Goal: Communication & Community: Answer question/provide support

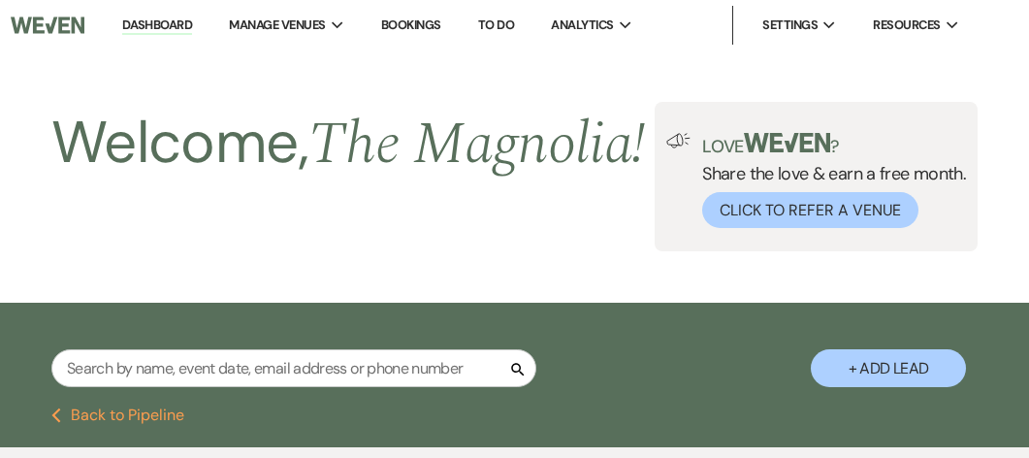
select select "8"
select select "6"
select select "8"
select select "6"
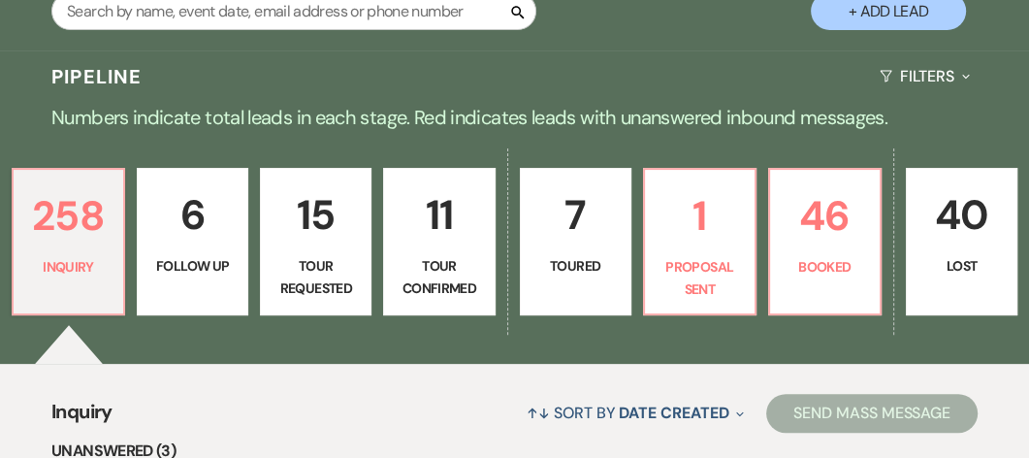
scroll to position [360, 0]
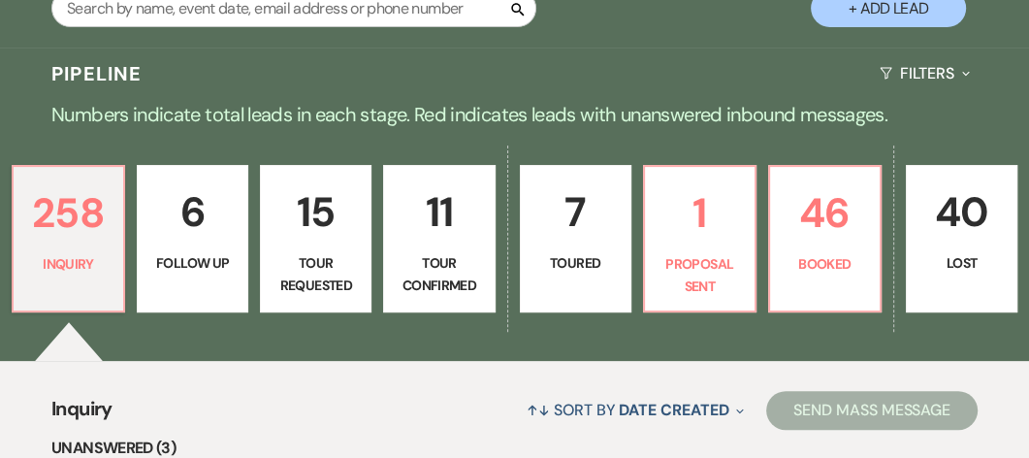
click at [314, 294] on link "15 Tour Requested" at bounding box center [315, 238] width 111 height 147
select select "2"
select select "8"
select select "6"
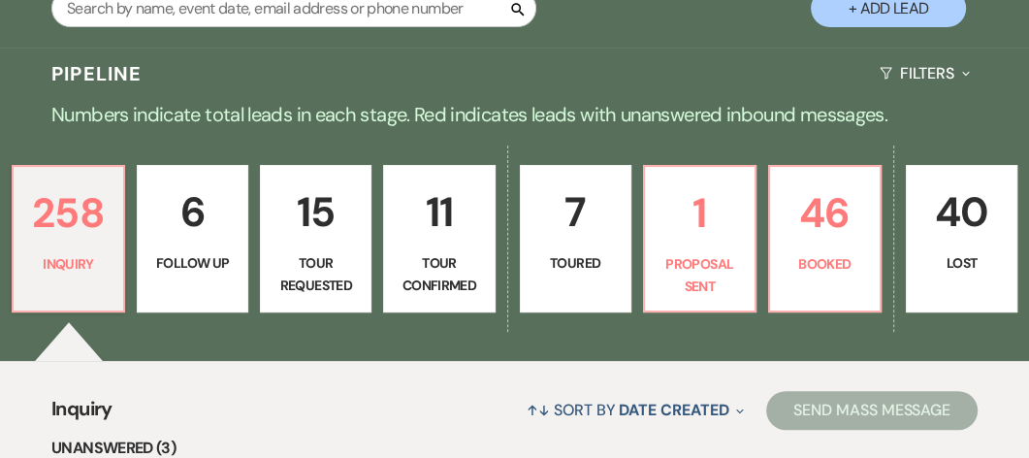
select select "2"
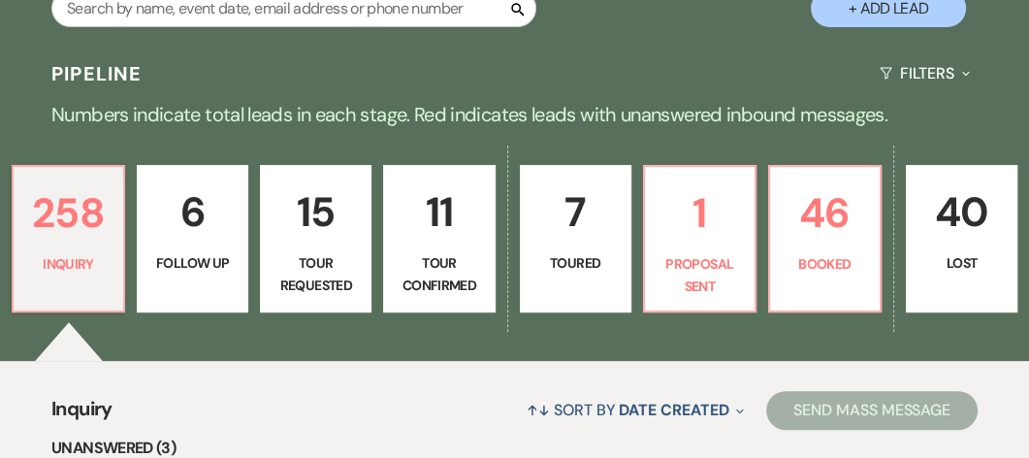
select select "2"
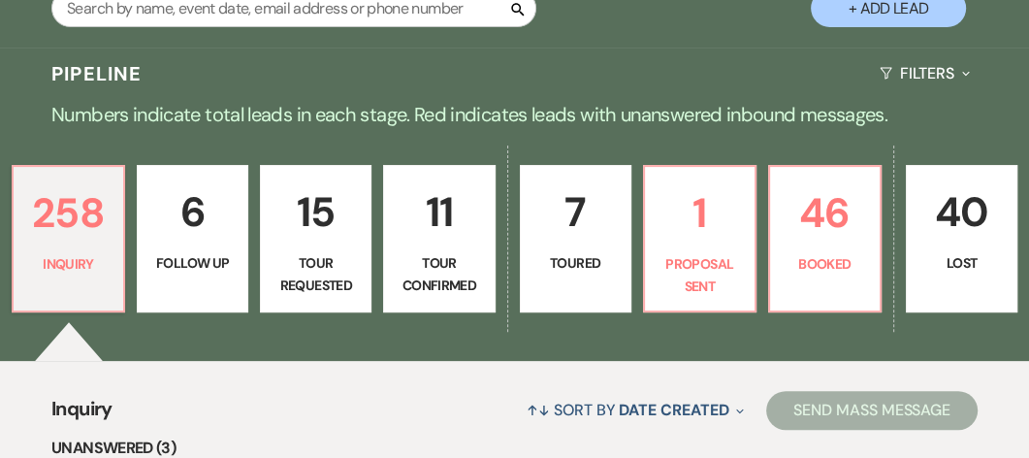
select select "2"
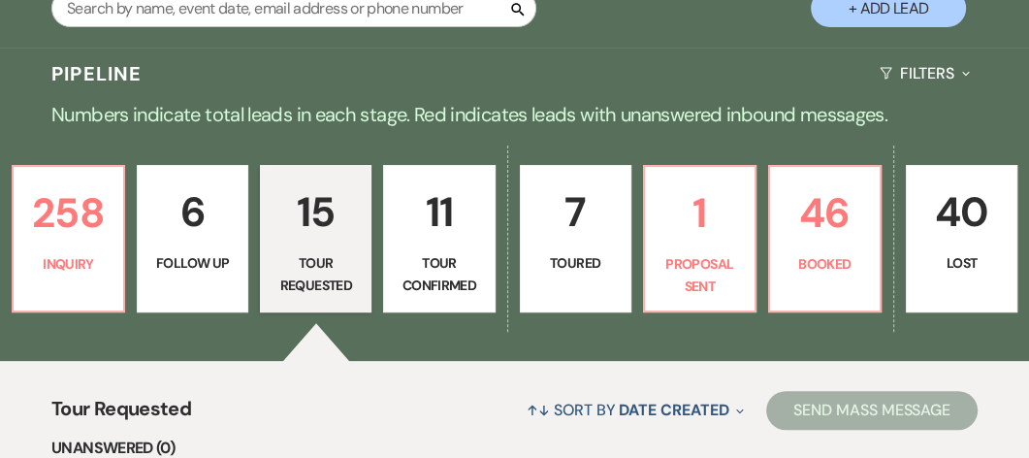
click at [315, 297] on link "15 Tour Requested" at bounding box center [315, 238] width 111 height 147
click at [310, 299] on link "15 Tour Requested" at bounding box center [315, 238] width 111 height 147
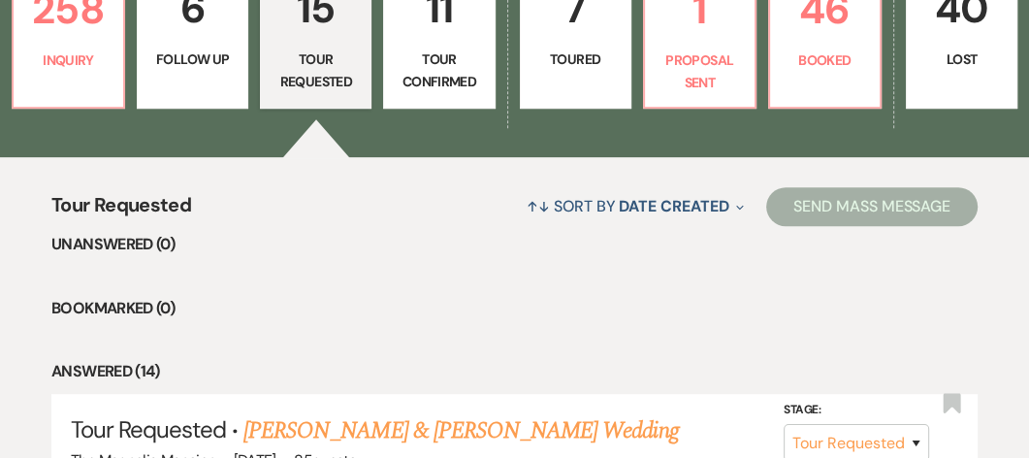
scroll to position [562, 0]
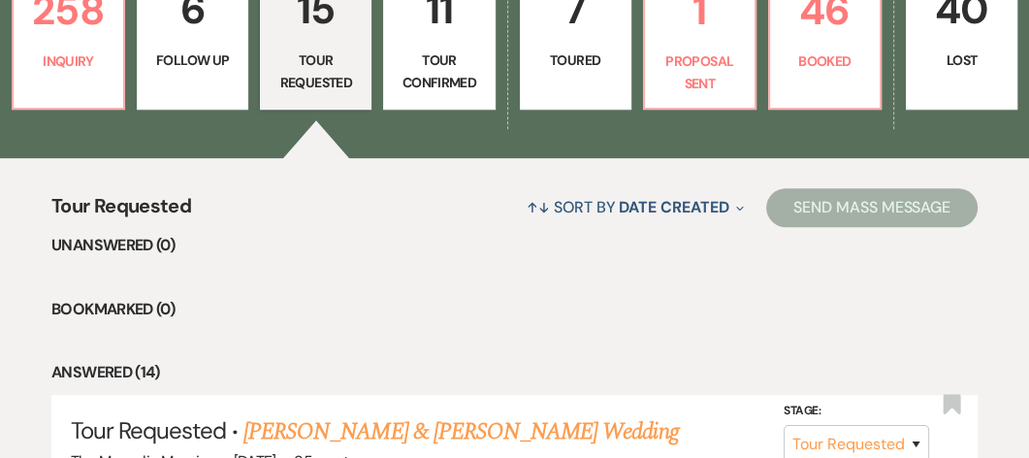
click at [313, 93] on p "Tour Requested" at bounding box center [315, 71] width 86 height 44
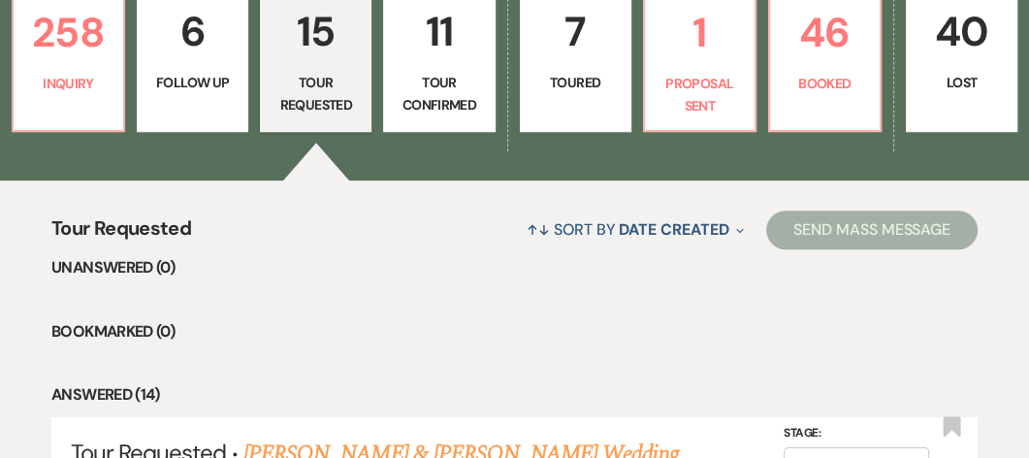
scroll to position [539, 0]
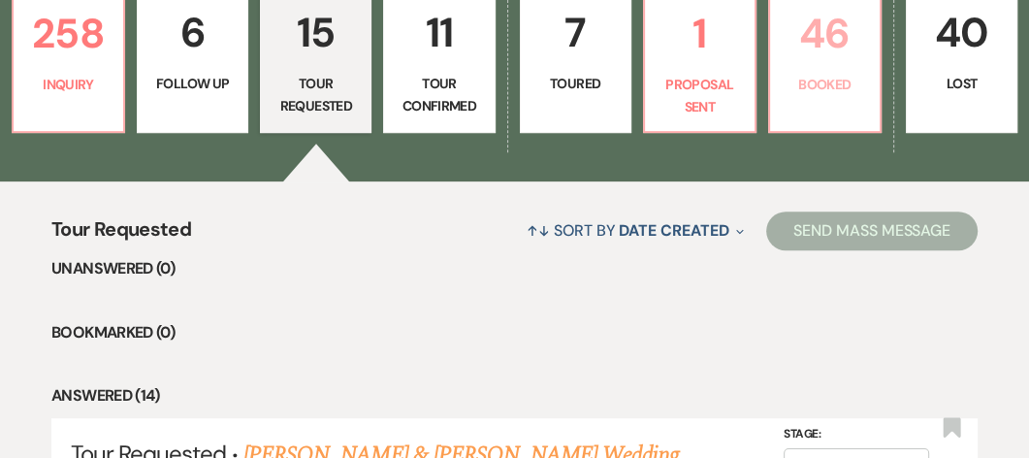
click at [830, 66] on p "46" at bounding box center [824, 33] width 86 height 65
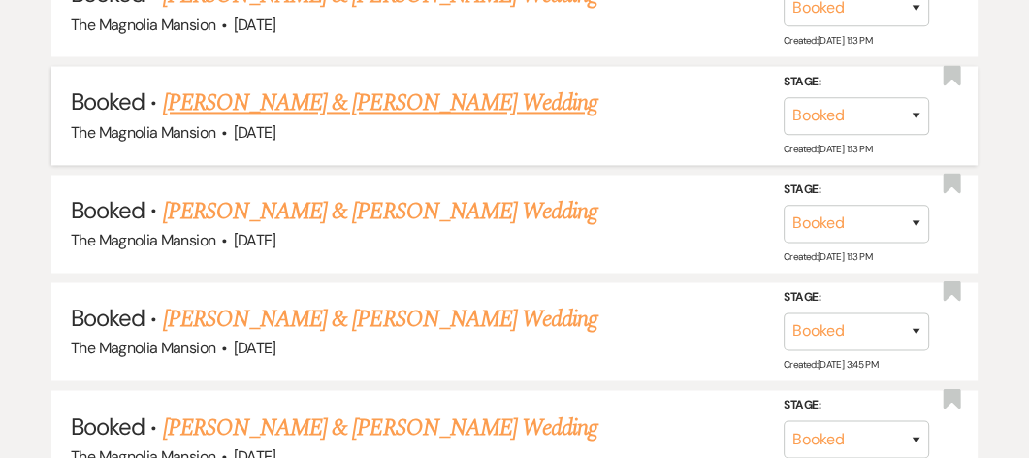
scroll to position [2185, 0]
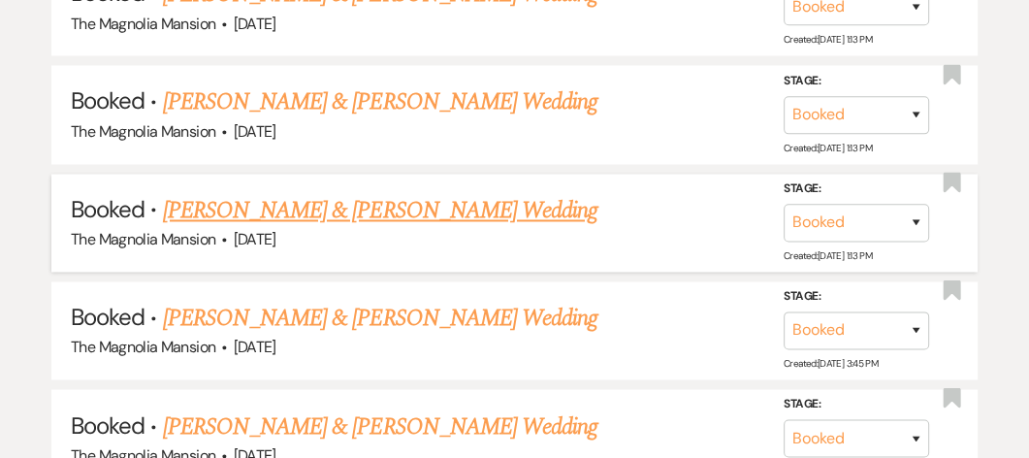
drag, startPoint x: 534, startPoint y: 299, endPoint x: 398, endPoint y: 299, distance: 135.7
click at [398, 271] on li "Booked · [PERSON_NAME] & [PERSON_NAME] Wedding The Magnolia Mansion · [DATE] St…" at bounding box center [514, 223] width 926 height 98
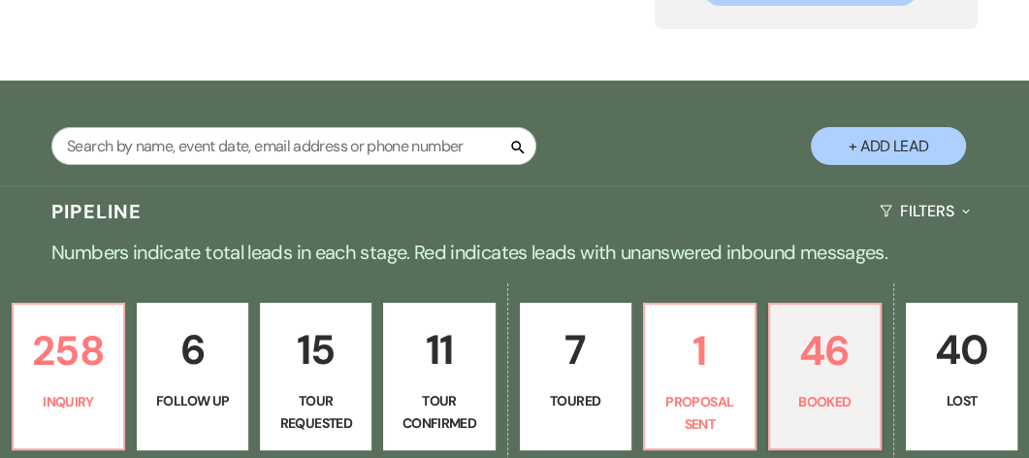
scroll to position [221, 0]
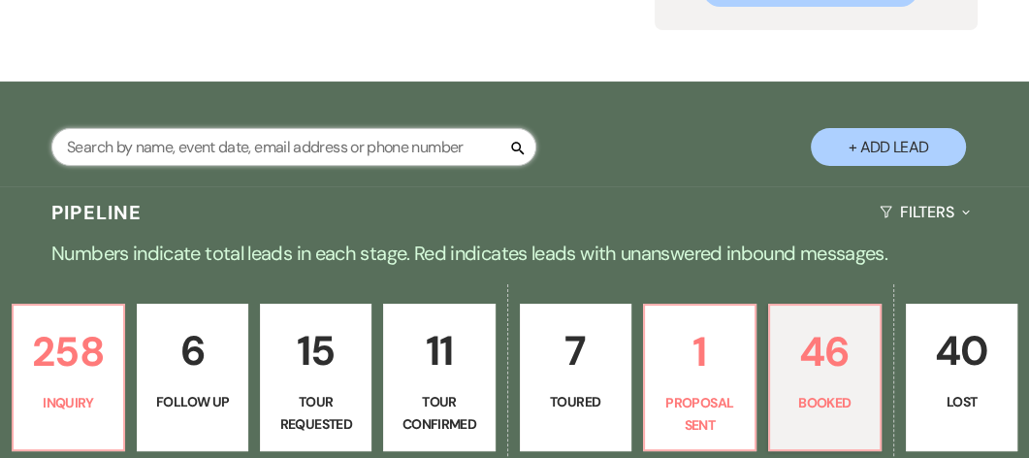
click at [173, 166] on input "text" at bounding box center [293, 147] width 485 height 38
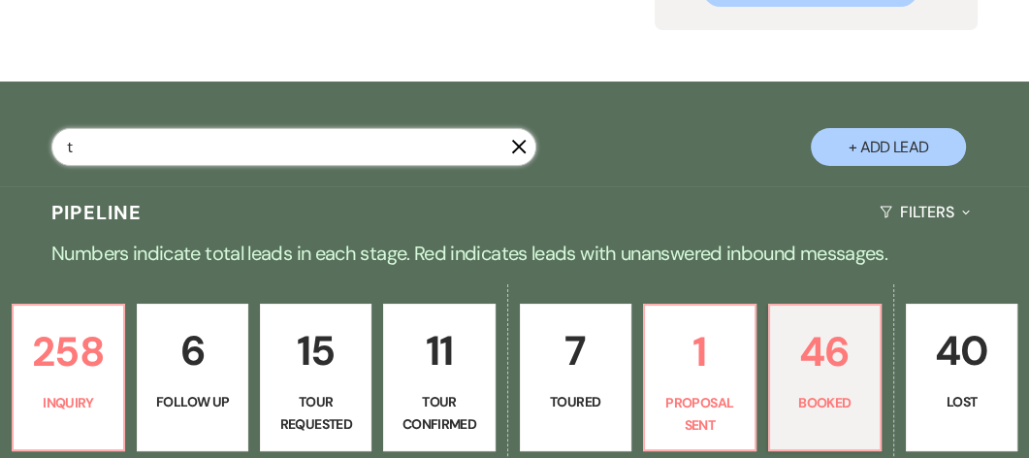
type input "tr"
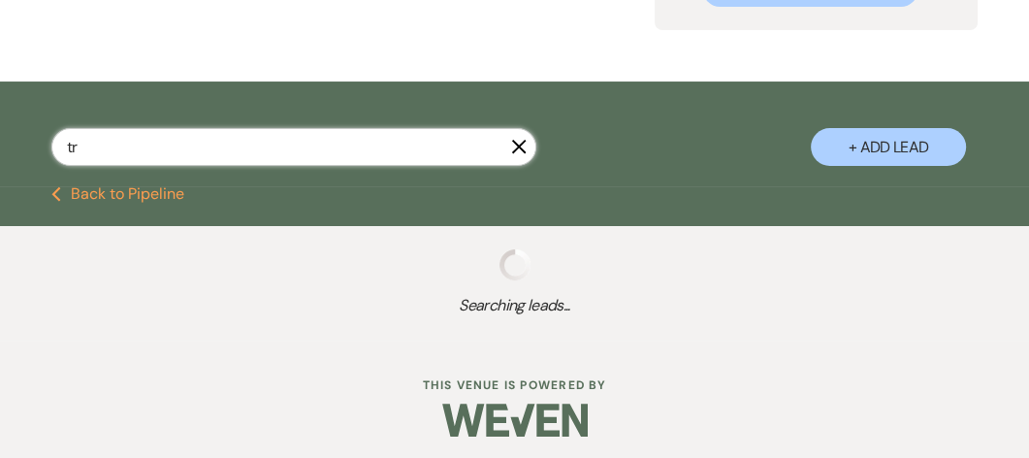
select select "5"
select select "2"
select select "4"
select select "2"
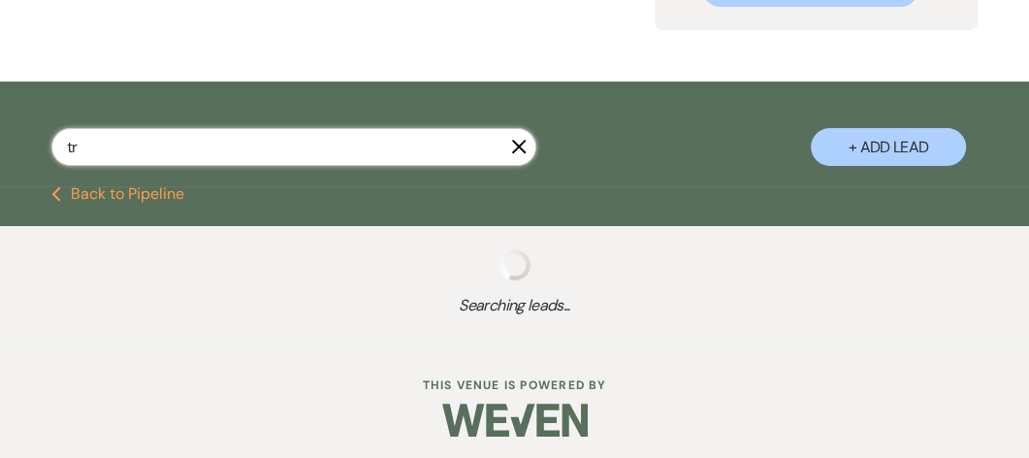
select select "8"
select select "6"
select select "8"
type input "tren"
select select "2"
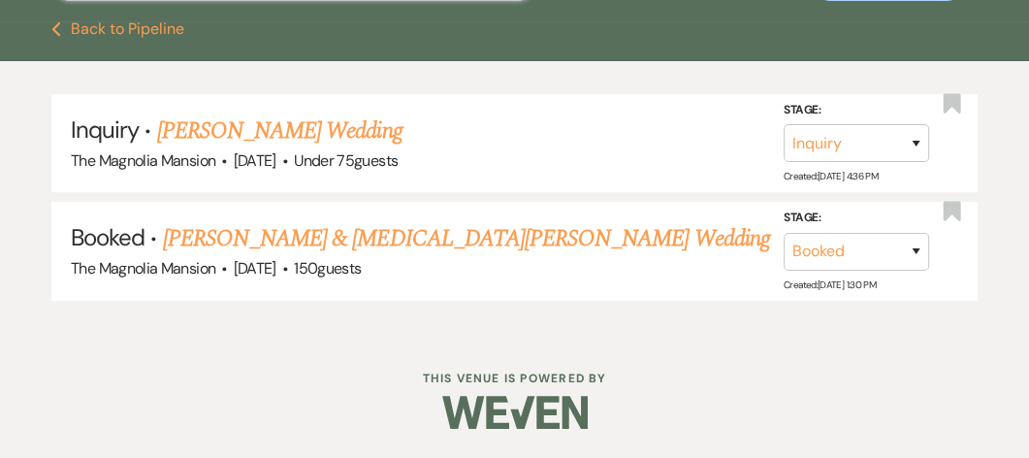
scroll to position [432, 0]
type input "trent"
click at [56, 37] on icon "Previous" at bounding box center [56, 29] width 10 height 16
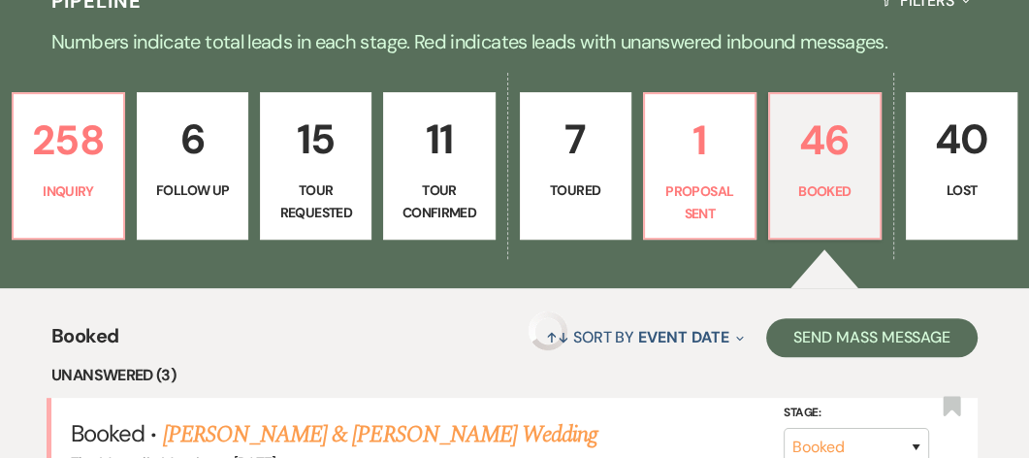
scroll to position [221, 0]
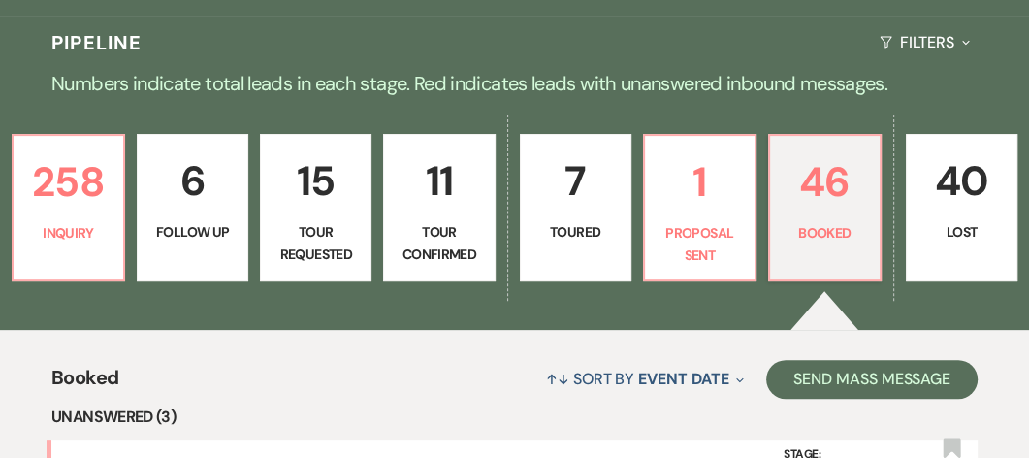
scroll to position [393, 0]
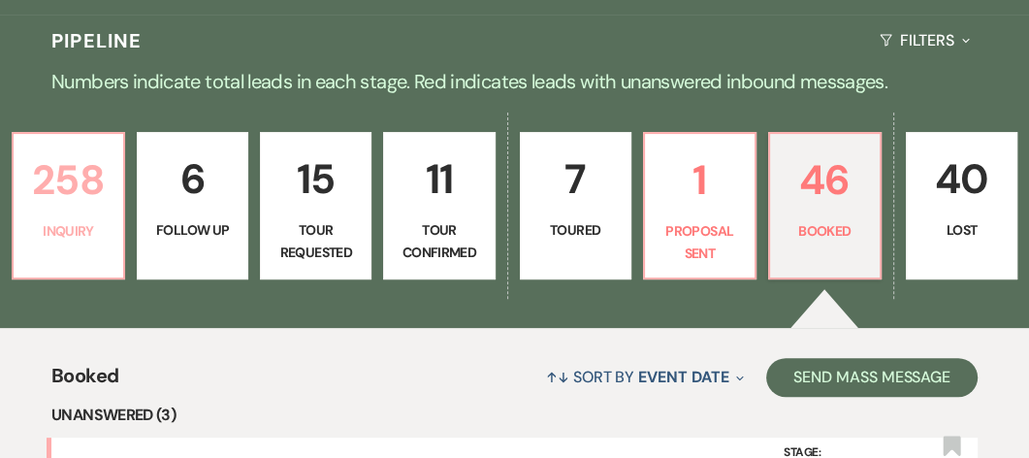
click at [34, 265] on link "258 Inquiry" at bounding box center [68, 205] width 113 height 147
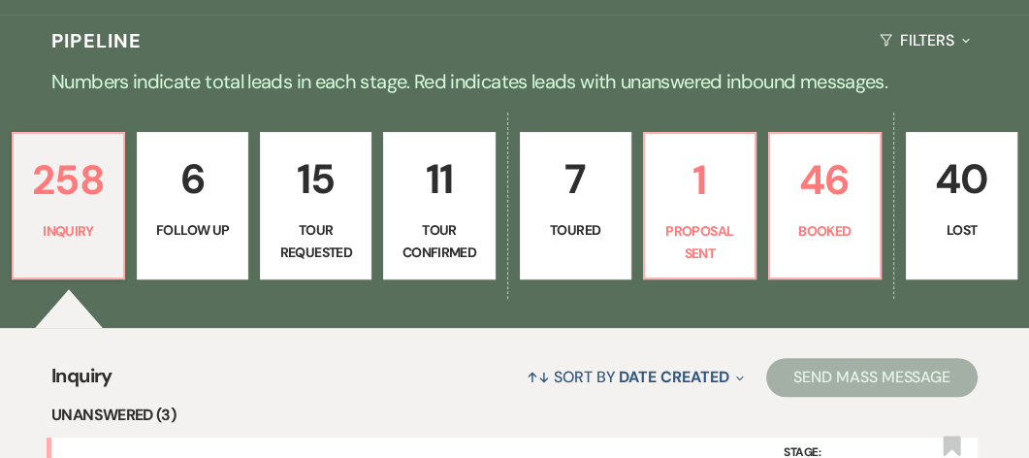
click at [313, 211] on p "15" at bounding box center [315, 178] width 86 height 65
select select "2"
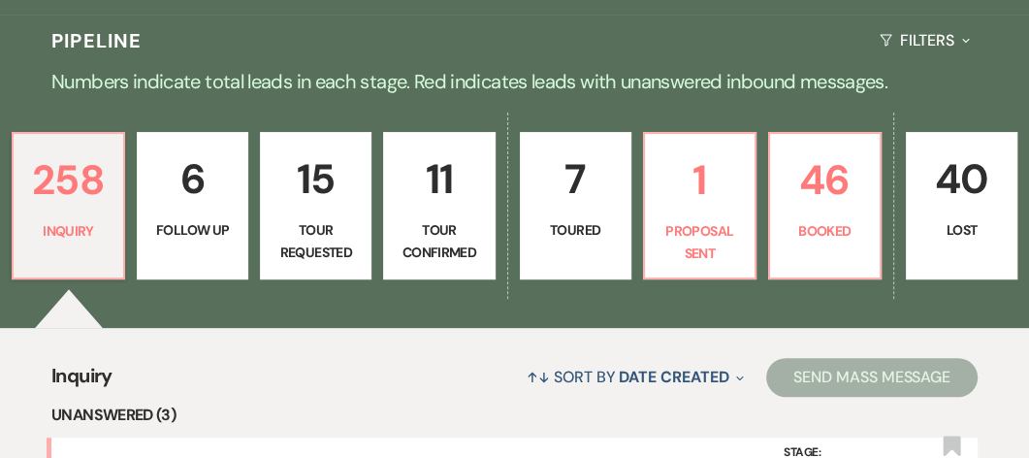
select select "2"
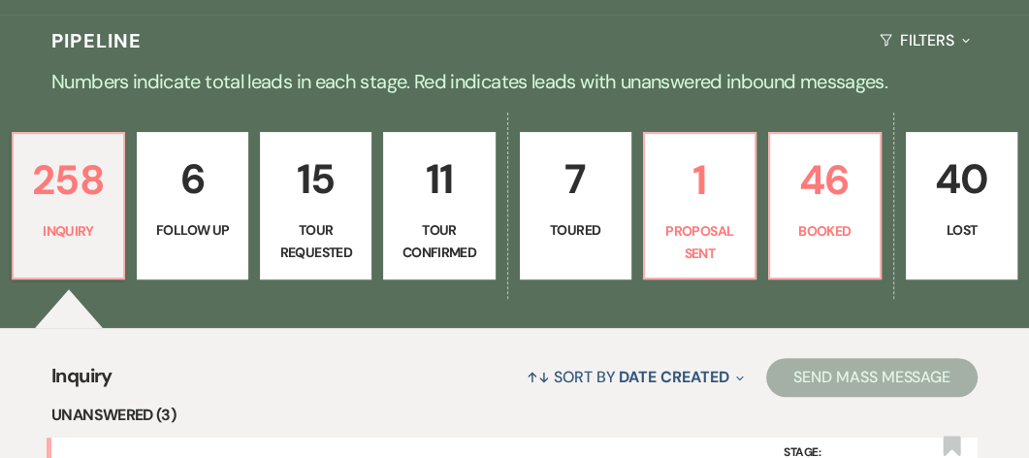
select select "2"
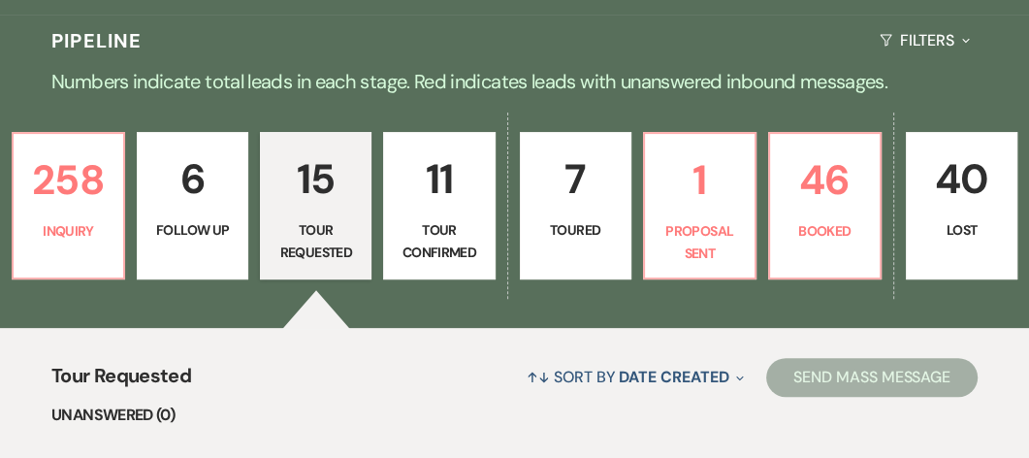
click at [316, 211] on p "15" at bounding box center [315, 178] width 86 height 65
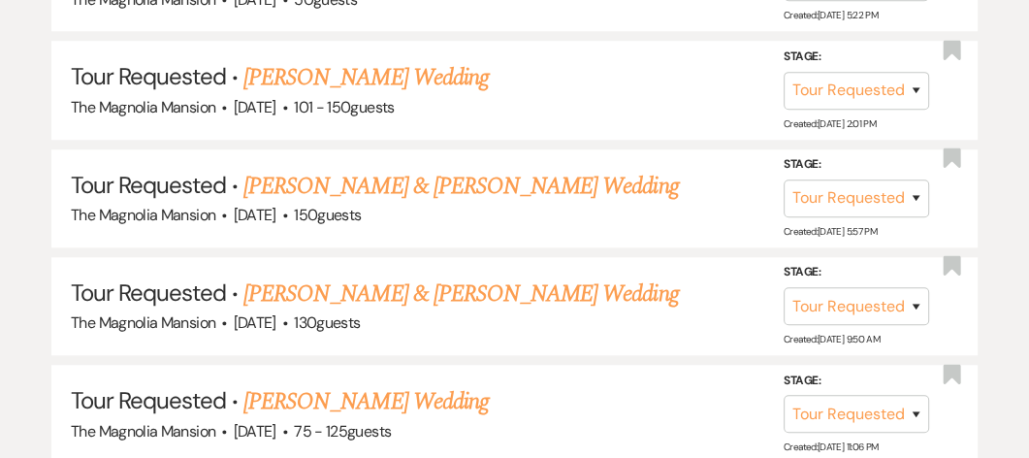
scroll to position [1130, 0]
click at [312, 96] on link "[PERSON_NAME] Wedding" at bounding box center [365, 78] width 245 height 35
select select "2"
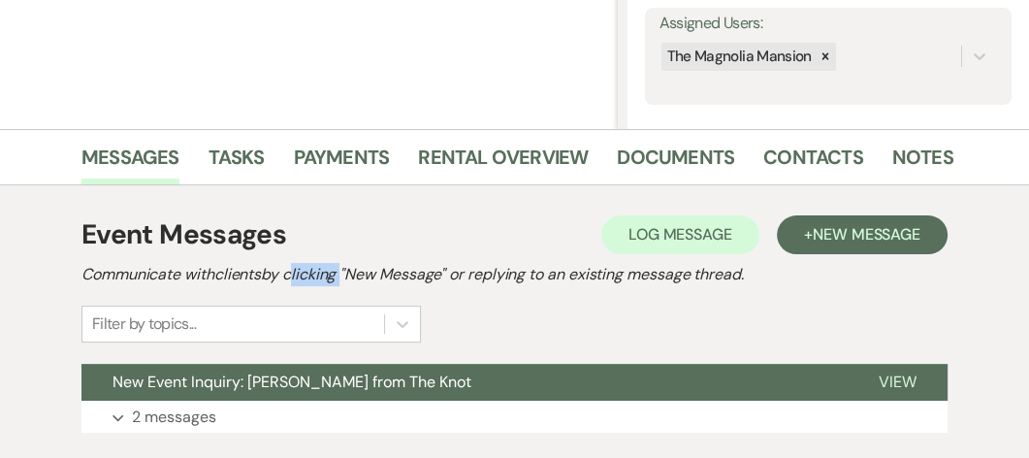
scroll to position [326, 0]
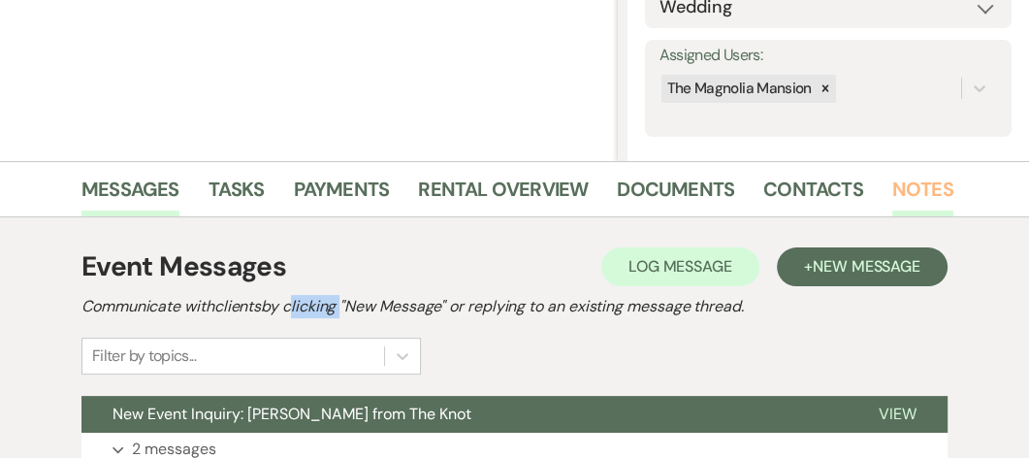
click at [922, 186] on link "Notes" at bounding box center [922, 195] width 61 height 43
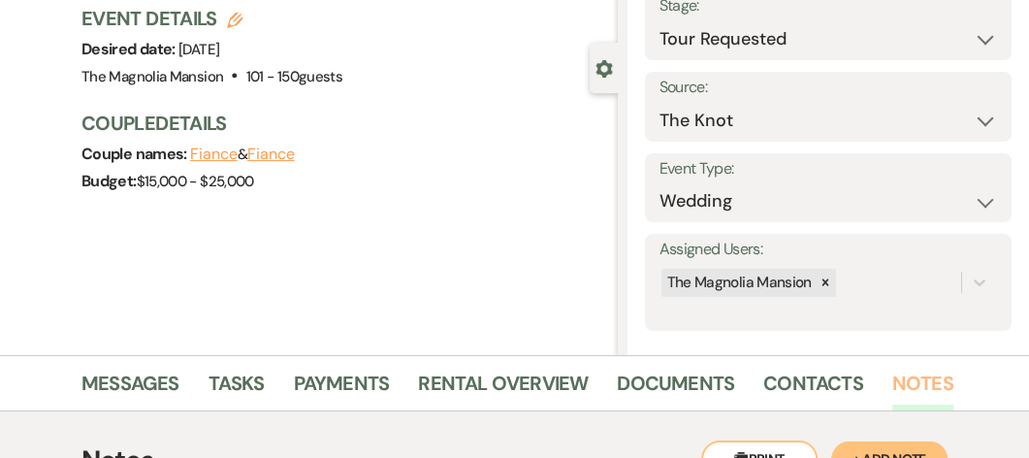
scroll to position [133, 0]
click at [40, 76] on div "Previous [PERSON_NAME] Wedding Edit Bookmark Gear Settings Settings Date create…" at bounding box center [309, 136] width 618 height 436
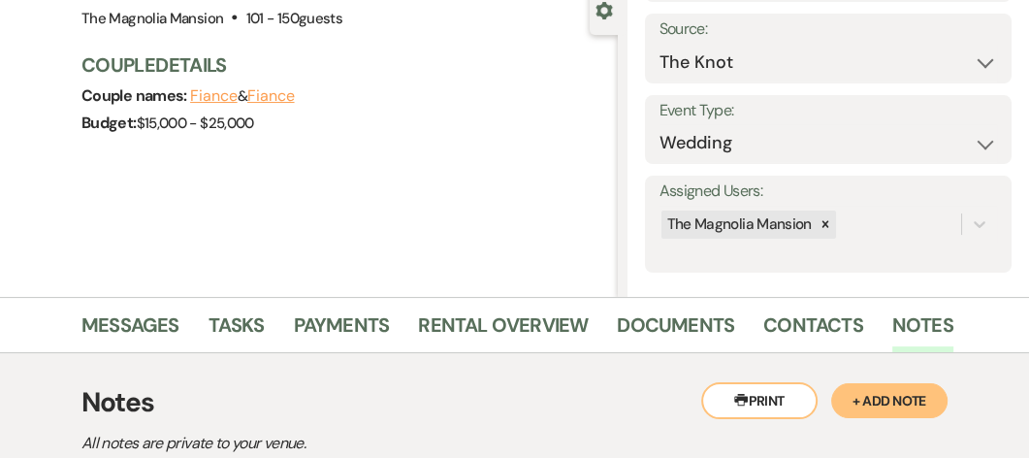
scroll to position [189, 0]
click at [795, 329] on link "Contacts" at bounding box center [813, 331] width 100 height 43
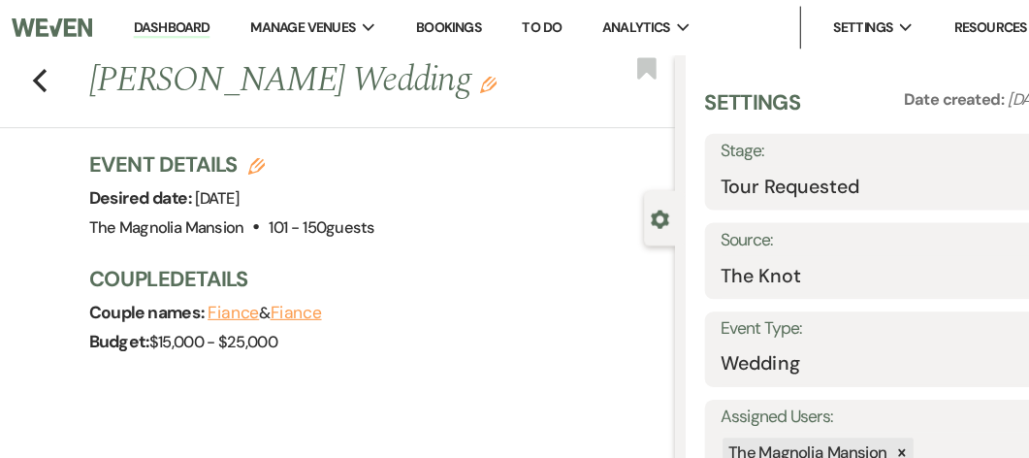
click at [161, 40] on li "Dashboard" at bounding box center [156, 25] width 89 height 39
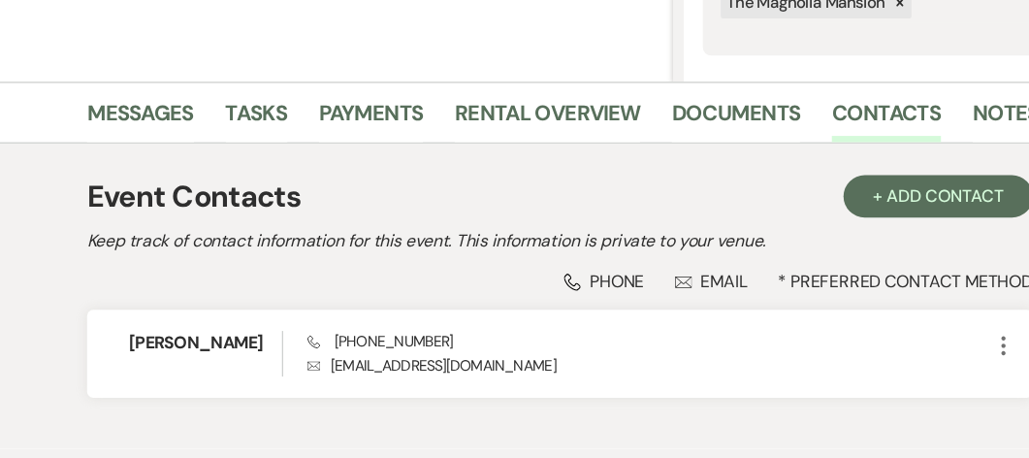
scroll to position [375, 0]
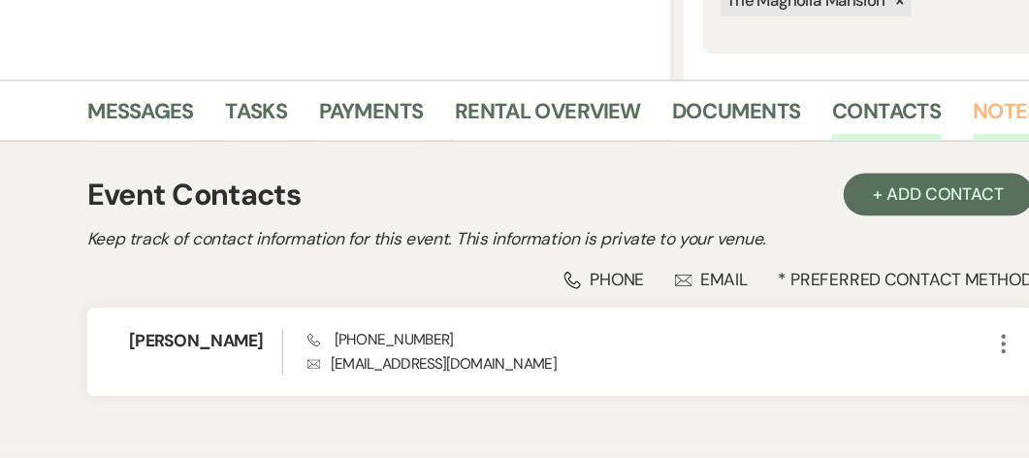
click at [921, 137] on link "Notes" at bounding box center [922, 145] width 61 height 43
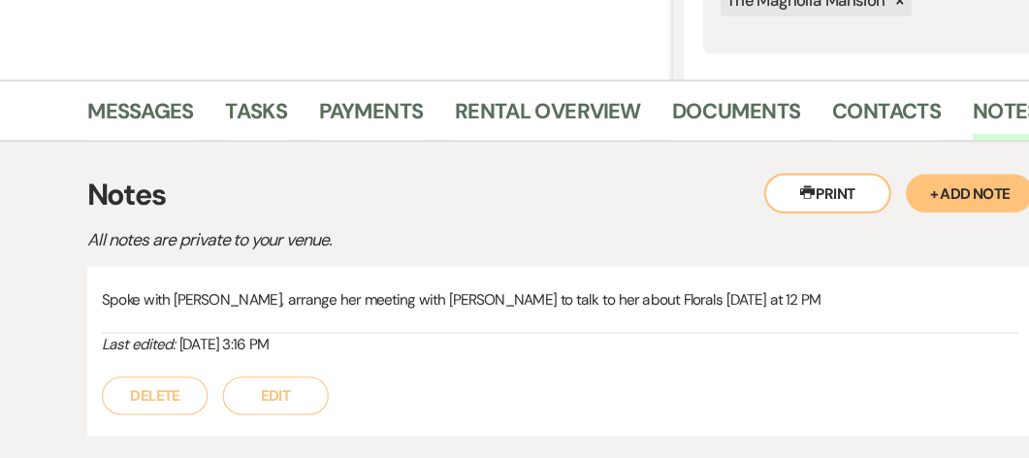
click at [886, 207] on button "+ Add Note" at bounding box center [889, 215] width 116 height 35
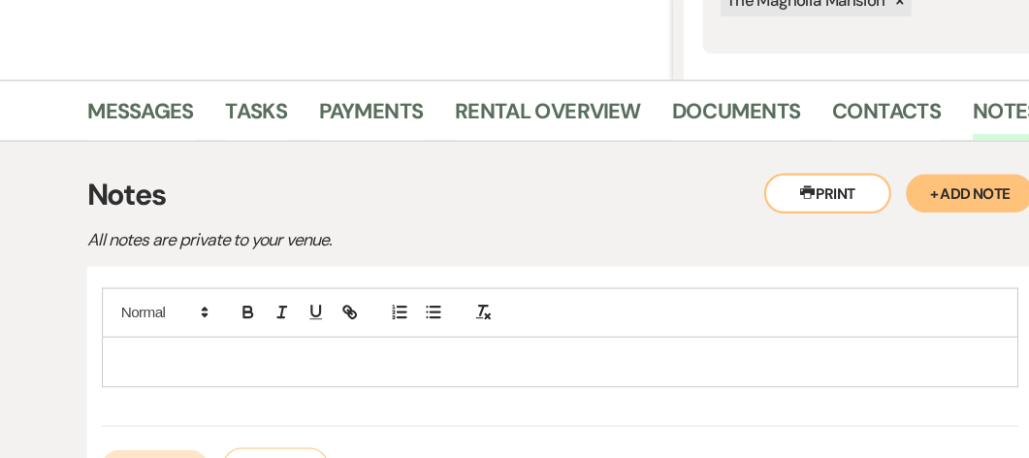
click at [886, 207] on button "+ Add Note" at bounding box center [889, 215] width 116 height 35
click at [114, 359] on p at bounding box center [515, 369] width 808 height 21
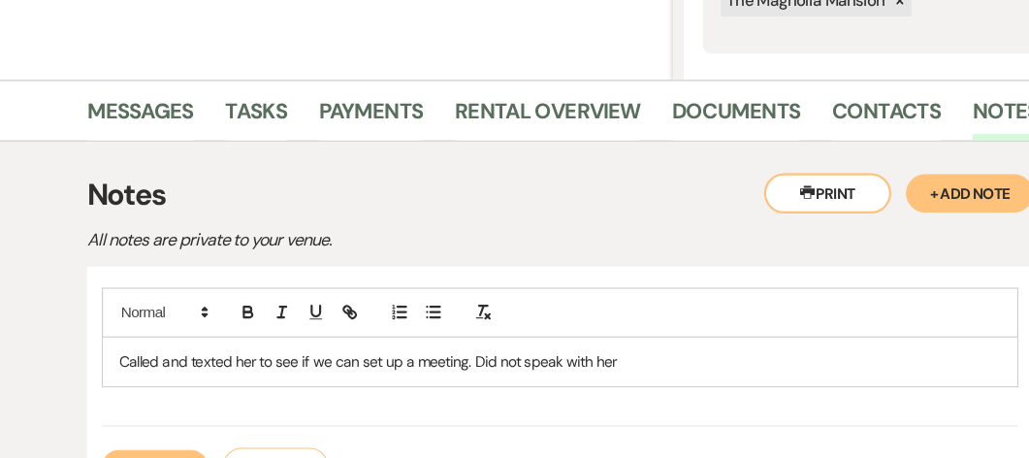
click at [430, 367] on p "Called and texted her to see if we can set up a meeting. Did not speak with her" at bounding box center [515, 369] width 808 height 21
click at [653, 366] on p "Called and texted her to see if we can set up a meeting. [PERSON_NAME] Did not …" at bounding box center [515, 369] width 808 height 21
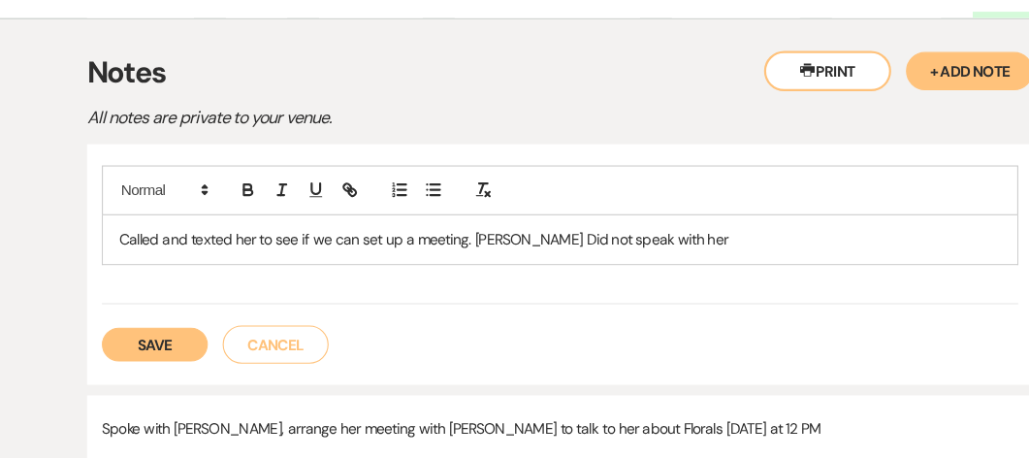
scroll to position [489, 0]
click at [157, 343] on button "Save" at bounding box center [143, 351] width 97 height 31
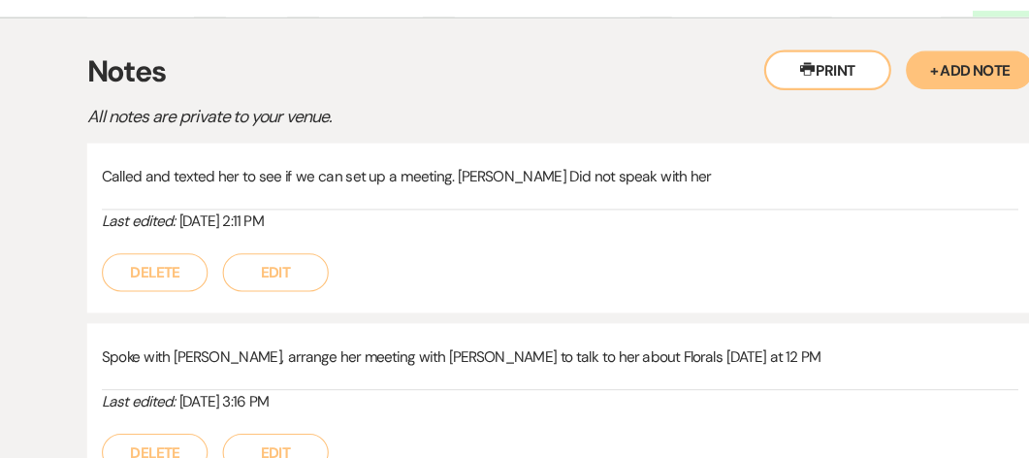
click at [807, 146] on div "Notes All notes are private to your venue." at bounding box center [514, 120] width 866 height 74
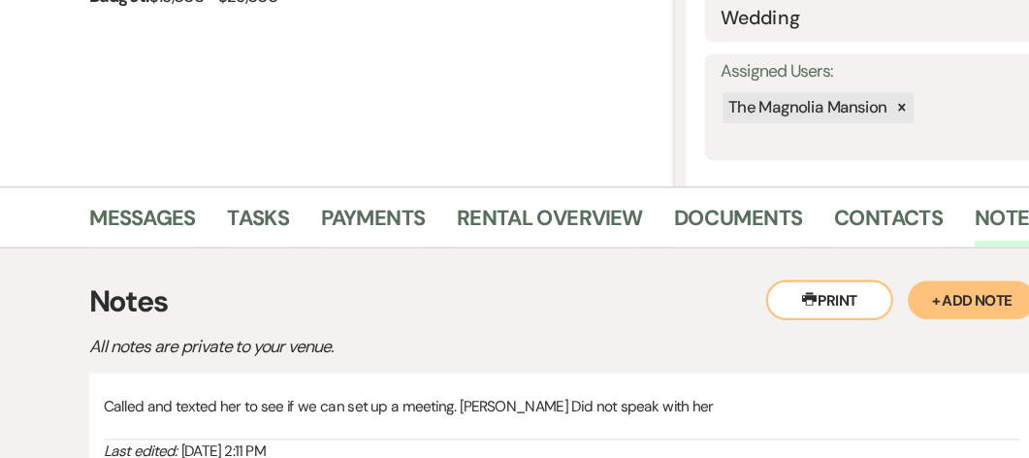
scroll to position [315, 0]
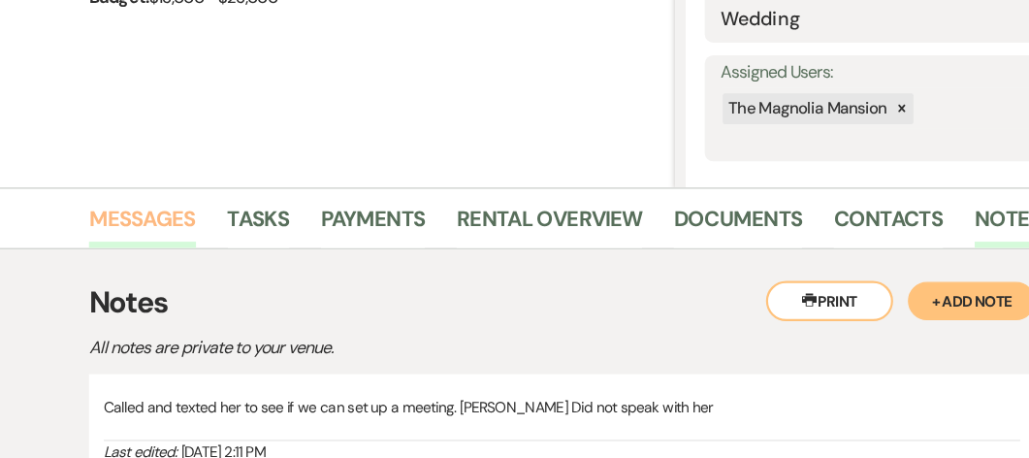
click at [122, 201] on link "Messages" at bounding box center [130, 205] width 98 height 43
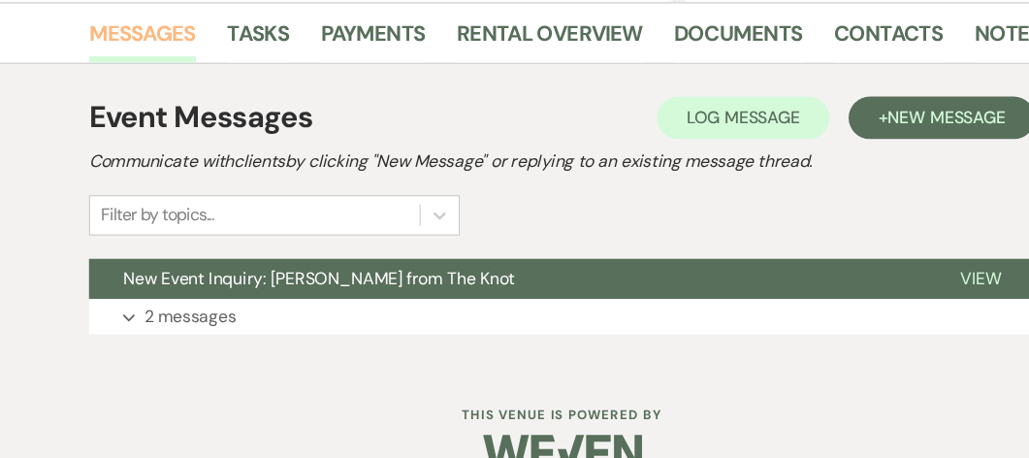
scroll to position [448, 0]
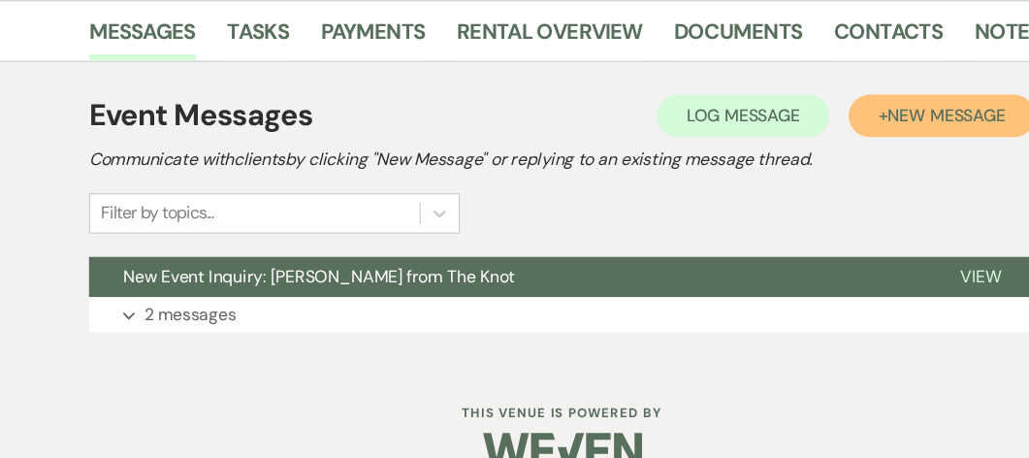
click at [823, 144] on span "New Message" at bounding box center [866, 144] width 108 height 20
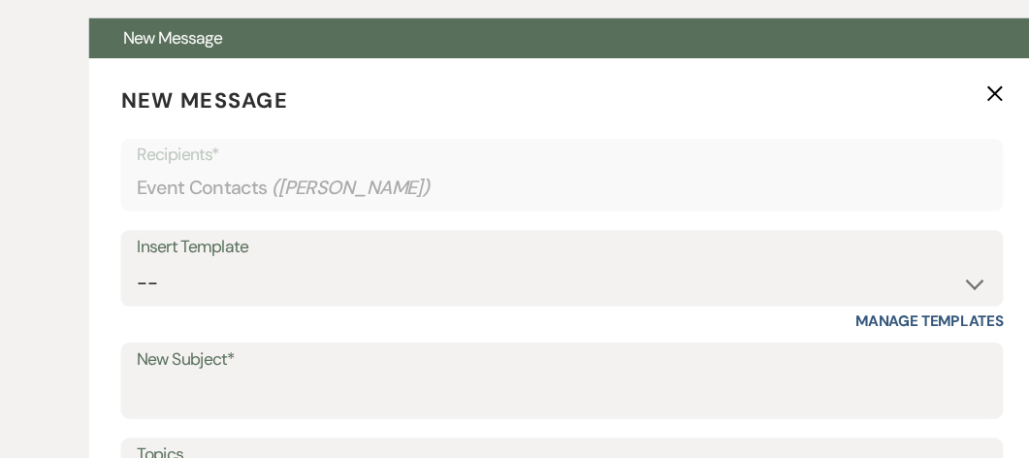
scroll to position [667, 0]
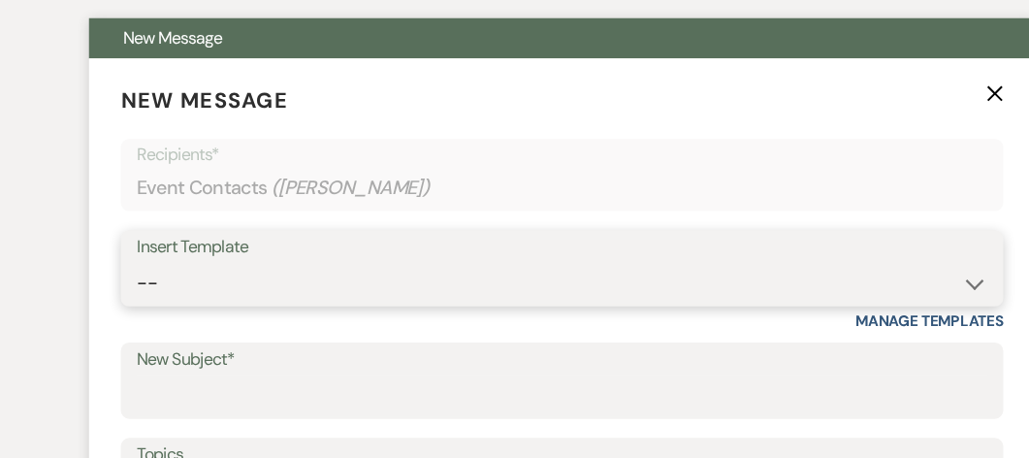
click at [296, 290] on select "-- Weven Planning Portal Introduction (Booked Events) Tour Request Response Con…" at bounding box center [514, 297] width 779 height 38
select select "5338"
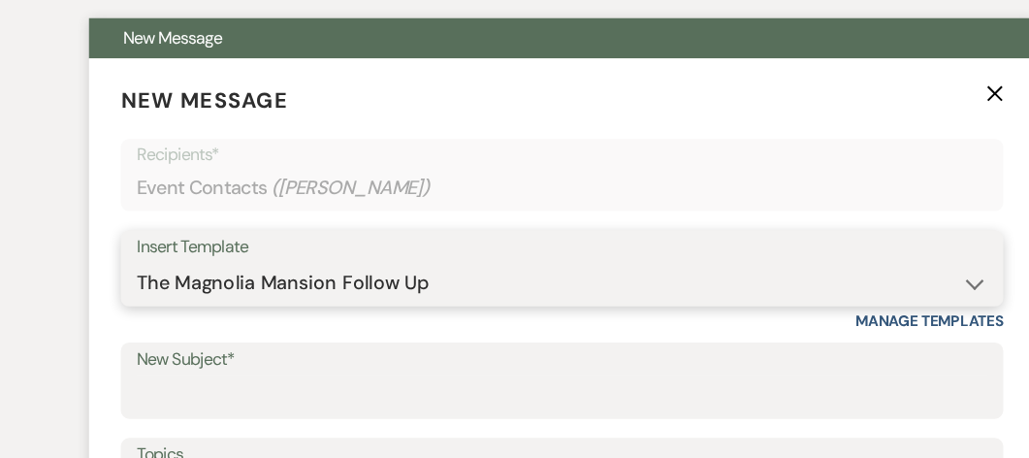
click at [125, 278] on select "-- Weven Planning Portal Introduction (Booked Events) Tour Request Response Con…" at bounding box center [514, 297] width 779 height 38
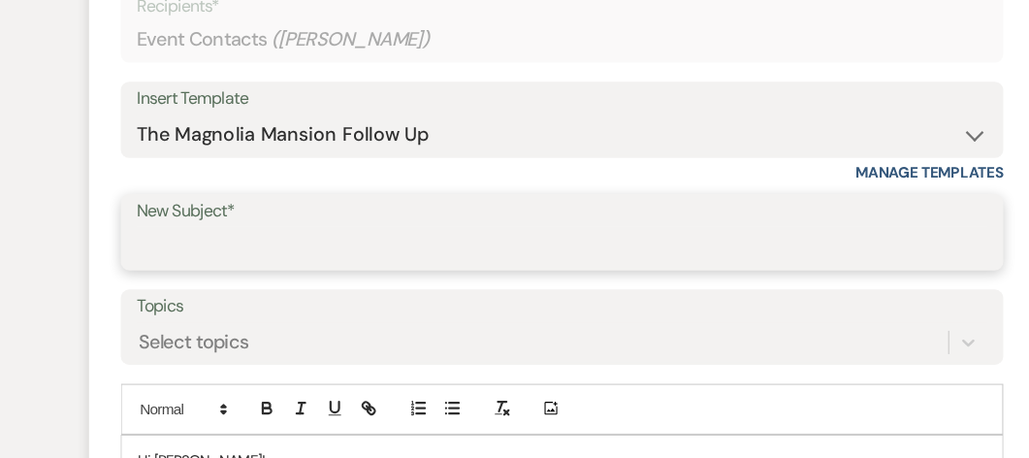
click at [411, 258] on input "New Subject*" at bounding box center [514, 264] width 779 height 38
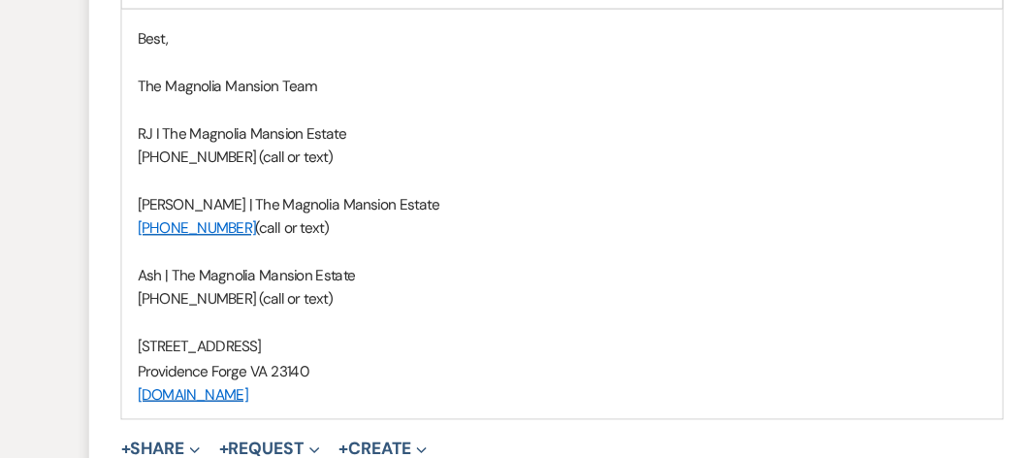
scroll to position [1431, 0]
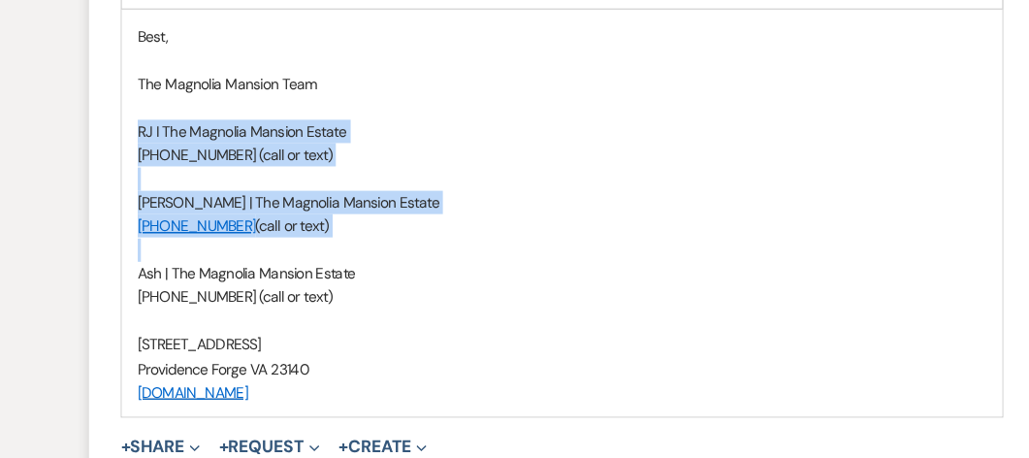
drag, startPoint x: 676, startPoint y: 168, endPoint x: 249, endPoint y: 271, distance: 438.8
click at [249, 271] on div "Hi [PERSON_NAME]! We just wanted to follow up and see if you had any questions …" at bounding box center [514, 115] width 806 height 610
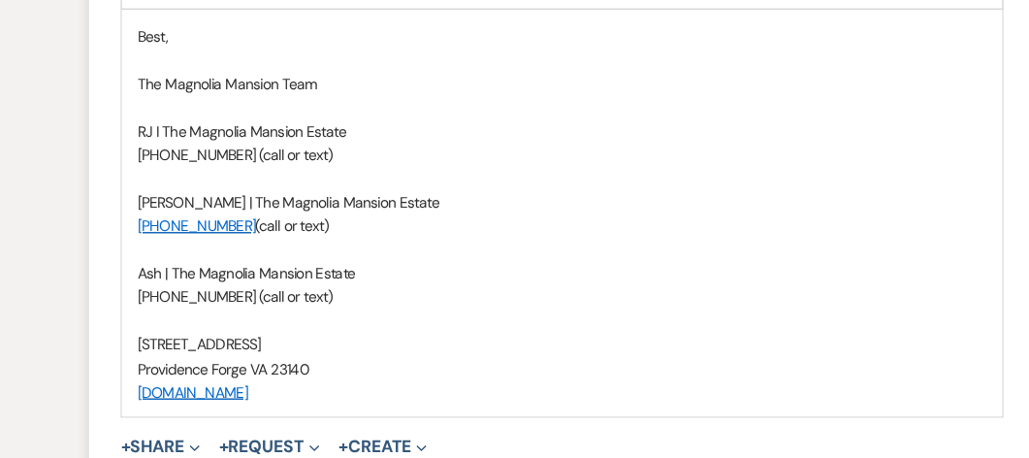
click at [249, 271] on div "Hi [PERSON_NAME]! We just wanted to follow up and see if you had any questions …" at bounding box center [514, 115] width 806 height 610
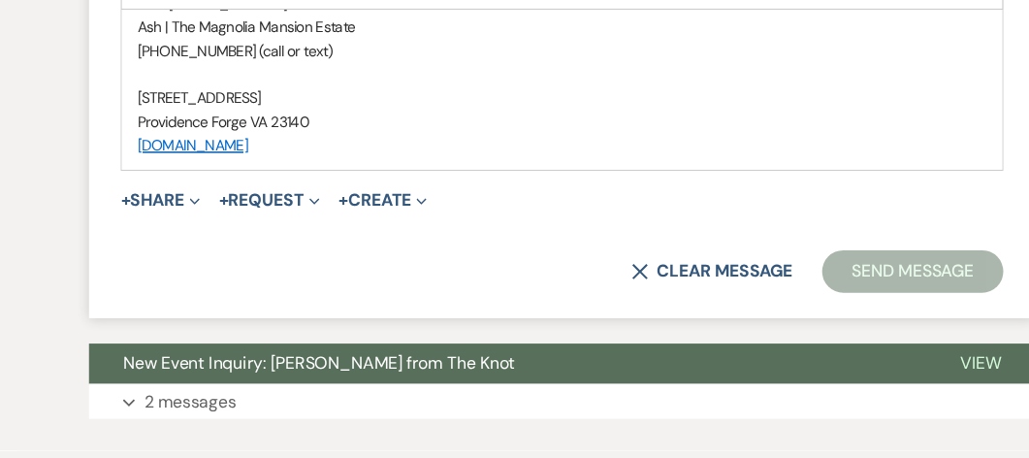
scroll to position [1550, 0]
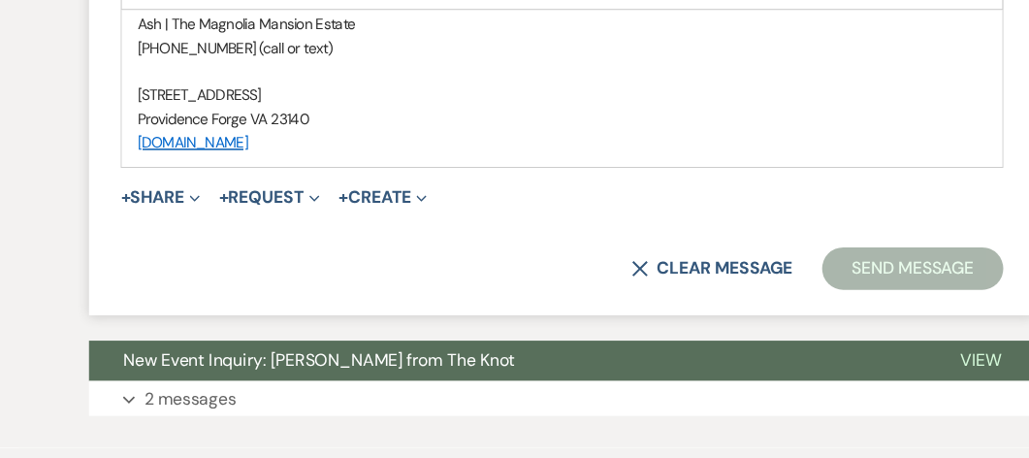
click at [671, 131] on p "[STREET_ADDRESS]" at bounding box center [514, 124] width 777 height 21
click at [821, 285] on button "Send Message" at bounding box center [835, 284] width 166 height 39
click at [819, 286] on button "Send Message" at bounding box center [835, 284] width 166 height 39
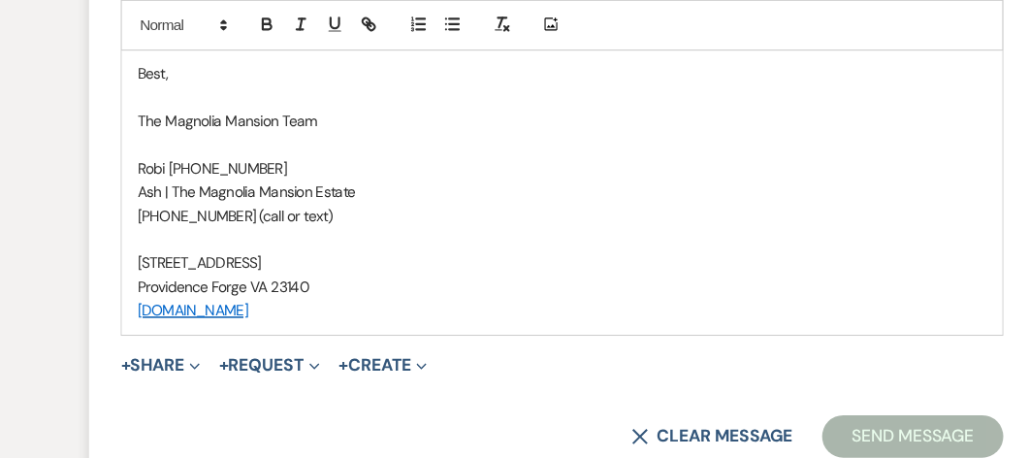
click at [675, 154] on p "Robi [PHONE_NUMBER]" at bounding box center [514, 153] width 777 height 21
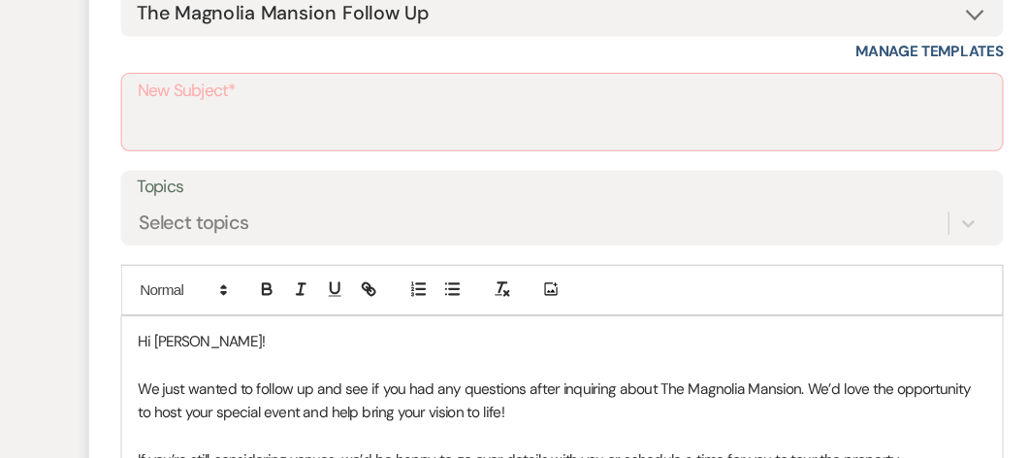
scroll to position [922, 0]
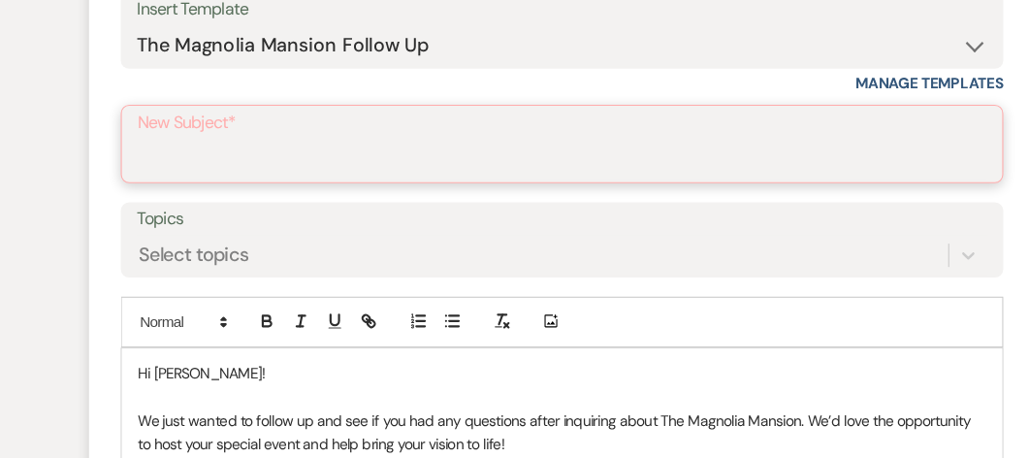
click at [246, 127] on input "New Subject*" at bounding box center [514, 146] width 777 height 38
drag, startPoint x: 246, startPoint y: 125, endPoint x: 254, endPoint y: 182, distance: 57.7
click at [254, 182] on form "New Message X Draft Recipients* Event Contacts ( [PERSON_NAME] ) Insert Templat…" at bounding box center [514, 395] width 866 height 1119
type input "Booking your event!"
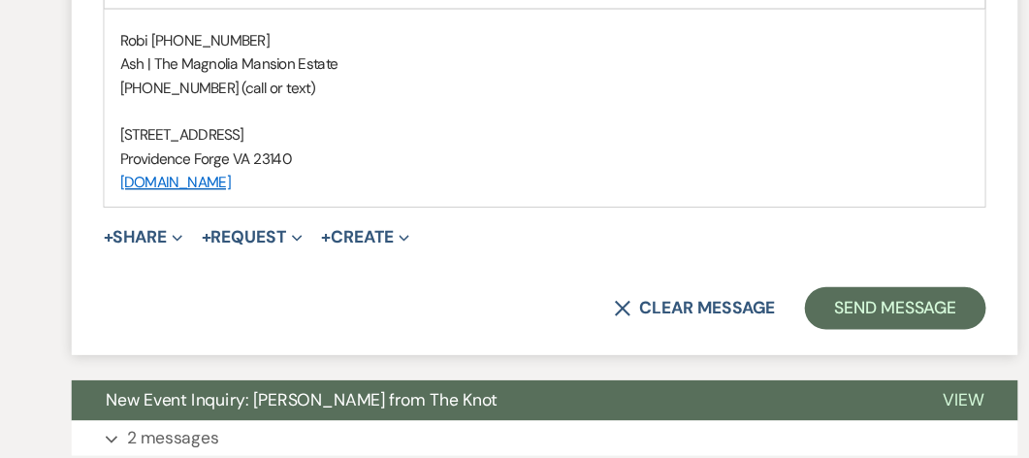
scroll to position [1512, 0]
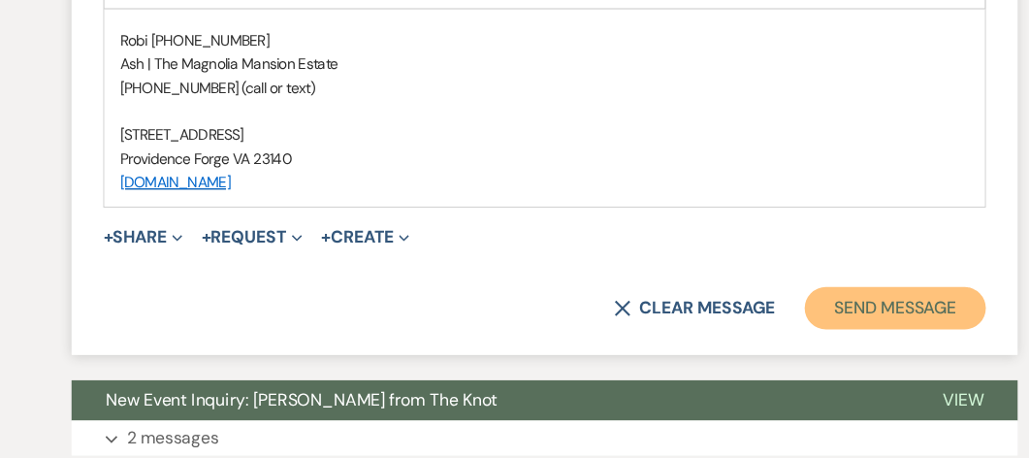
click at [833, 303] on button "Send Message" at bounding box center [835, 320] width 166 height 39
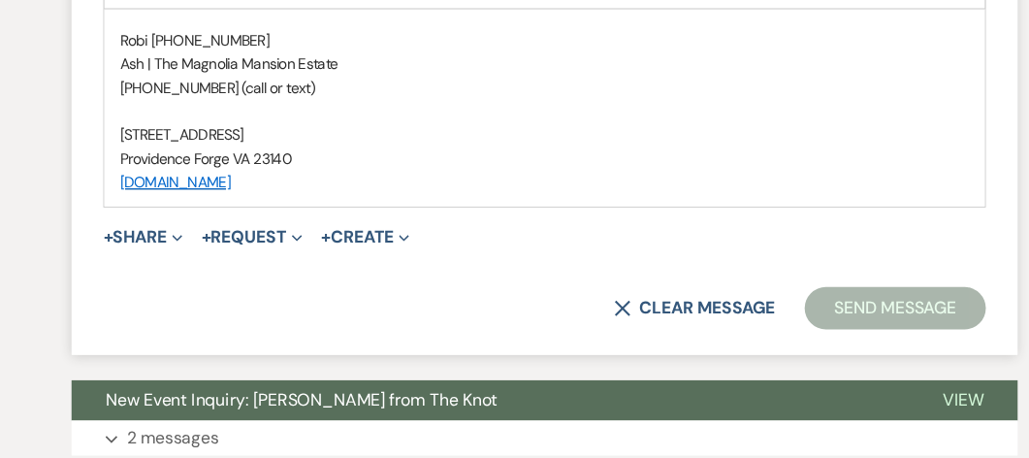
click at [833, 303] on button "Send Message" at bounding box center [835, 320] width 166 height 39
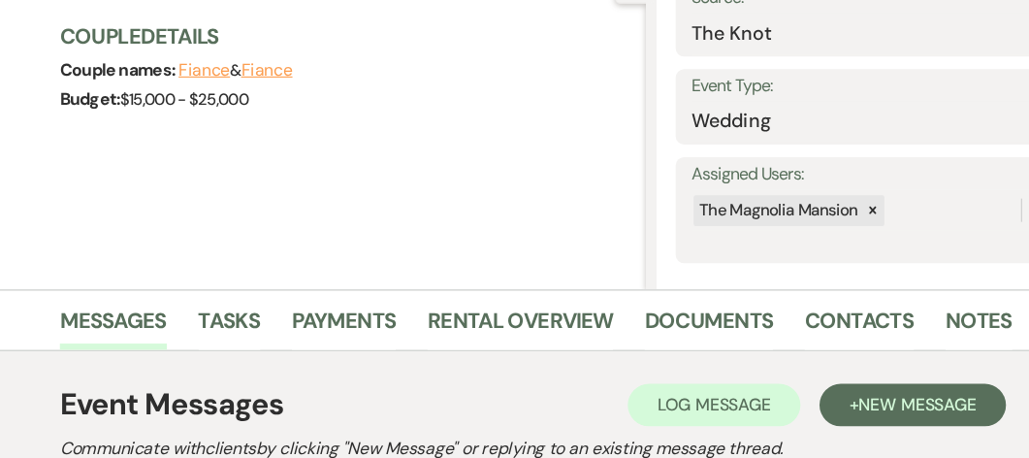
scroll to position [221, 0]
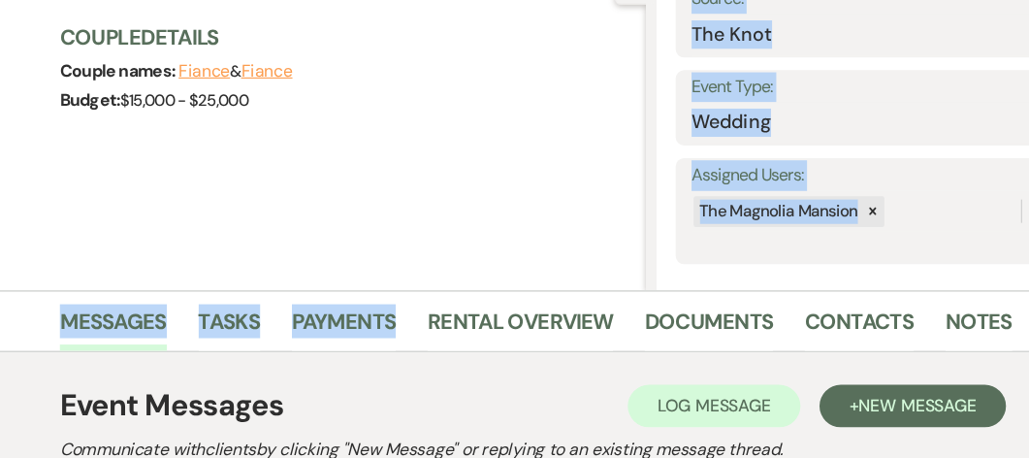
drag, startPoint x: 518, startPoint y: 270, endPoint x: 300, endPoint y: 130, distance: 259.0
select select "2"
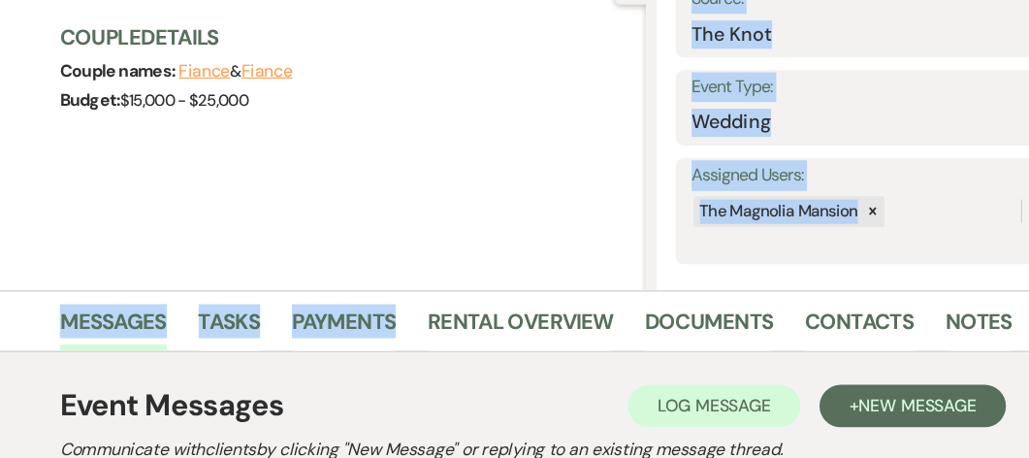
select select "2"
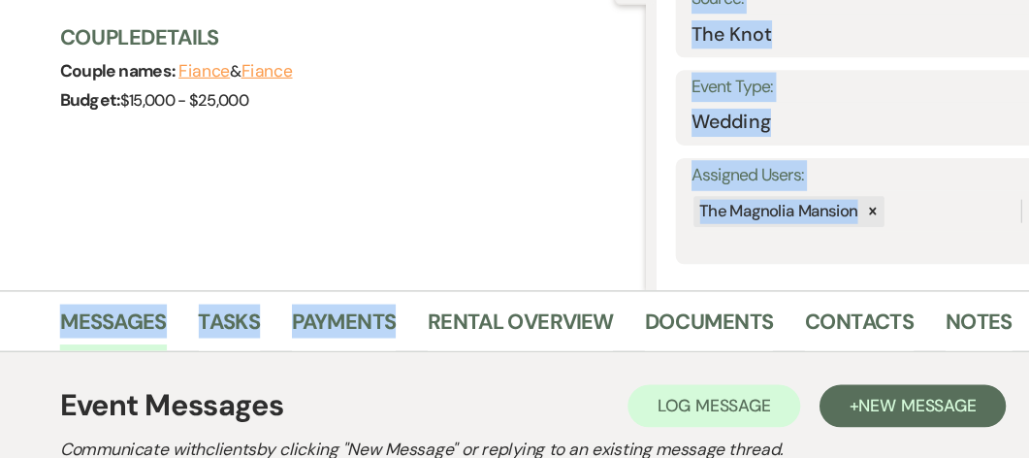
select select "2"
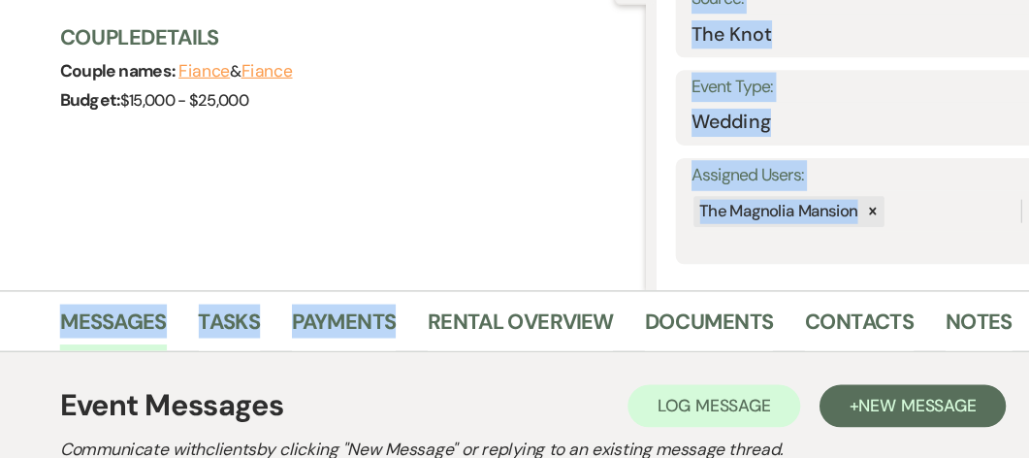
select select "2"
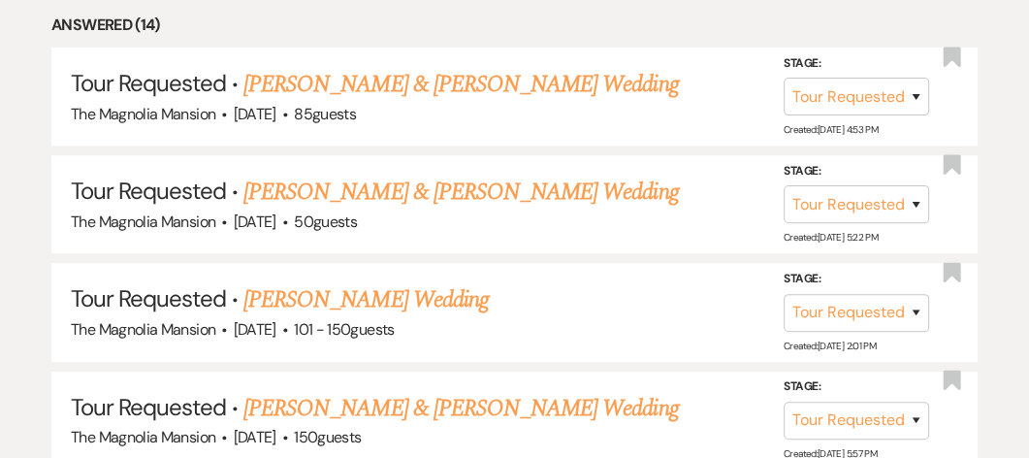
scroll to position [907, 0]
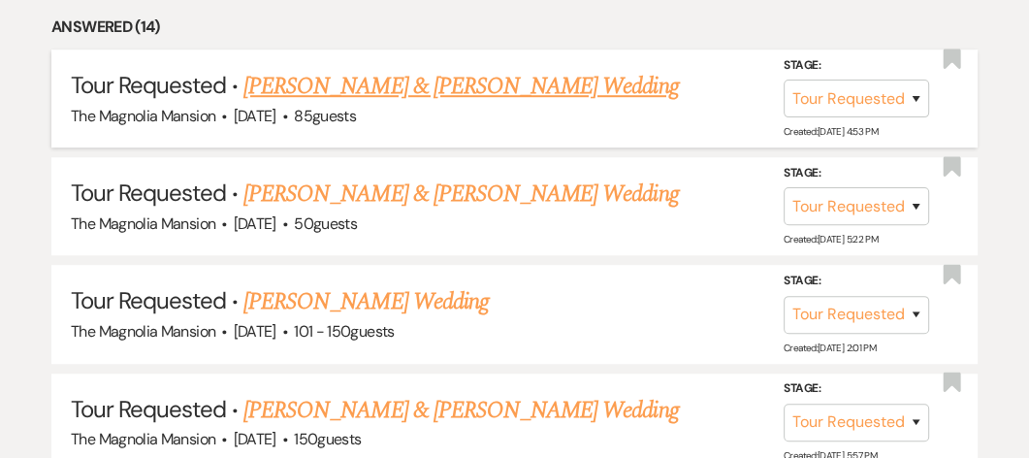
click at [366, 104] on link "[PERSON_NAME] & [PERSON_NAME] Wedding" at bounding box center [460, 86] width 434 height 35
select select "2"
select select "5"
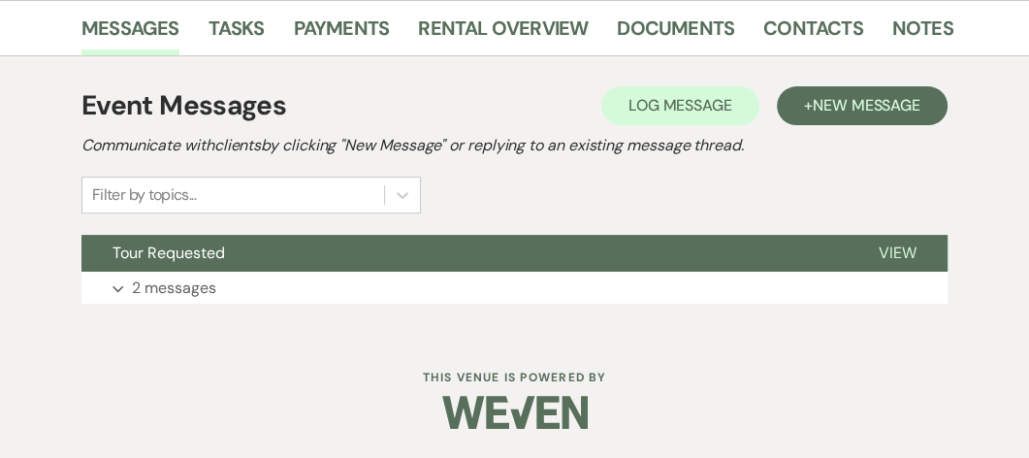
scroll to position [486, 0]
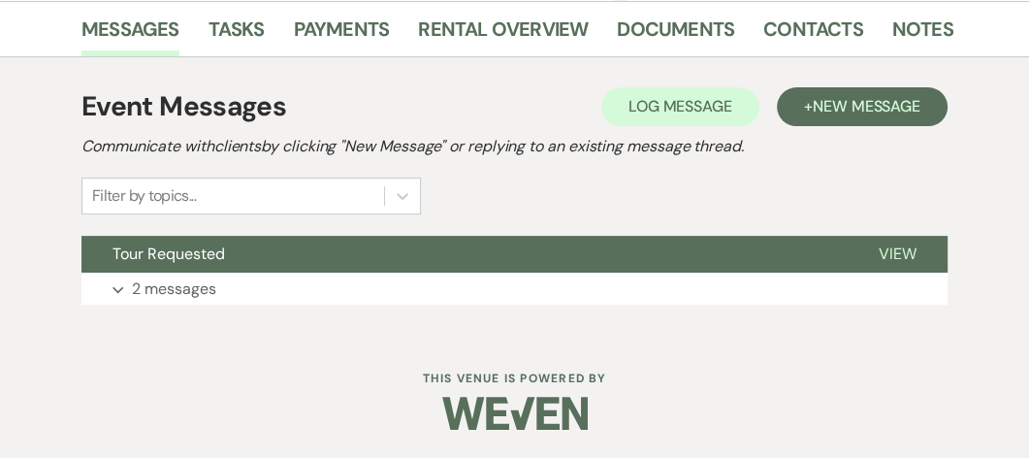
drag, startPoint x: 566, startPoint y: 170, endPoint x: 500, endPoint y: 213, distance: 79.1
click at [500, 213] on div "Event Messages Log Log Message + New Message Communicate with clients by clicki…" at bounding box center [514, 196] width 866 height 238
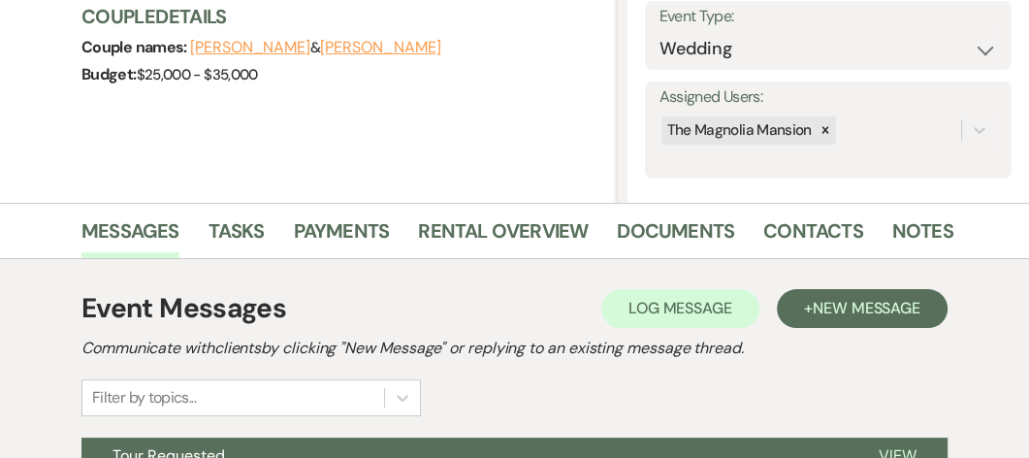
scroll to position [283, 0]
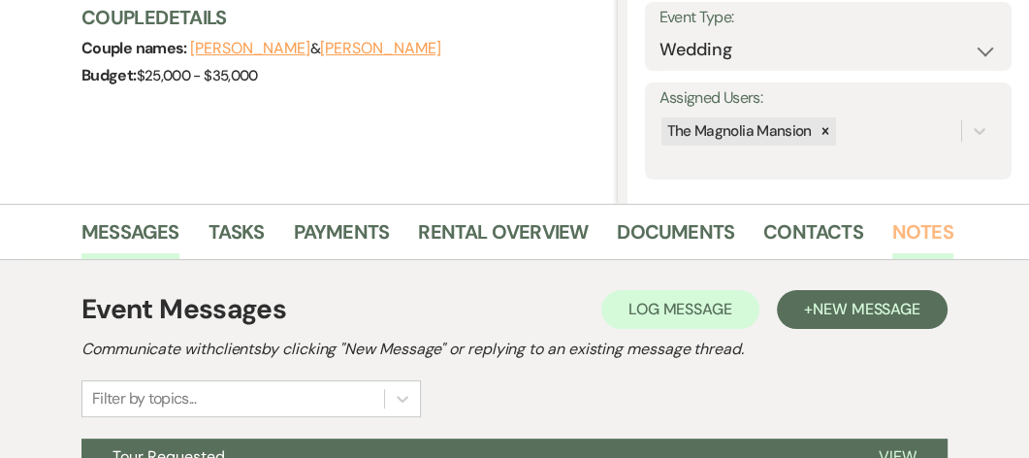
click at [909, 242] on link "Notes" at bounding box center [922, 237] width 61 height 43
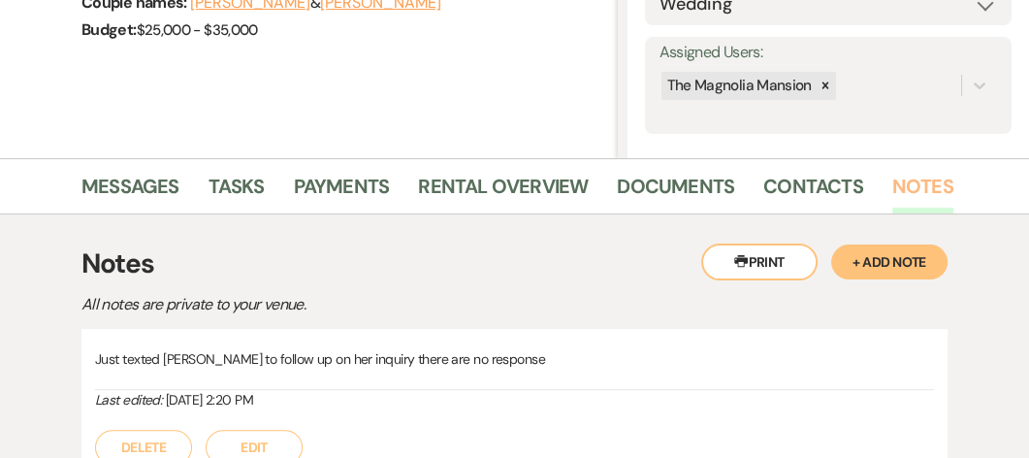
scroll to position [322, 0]
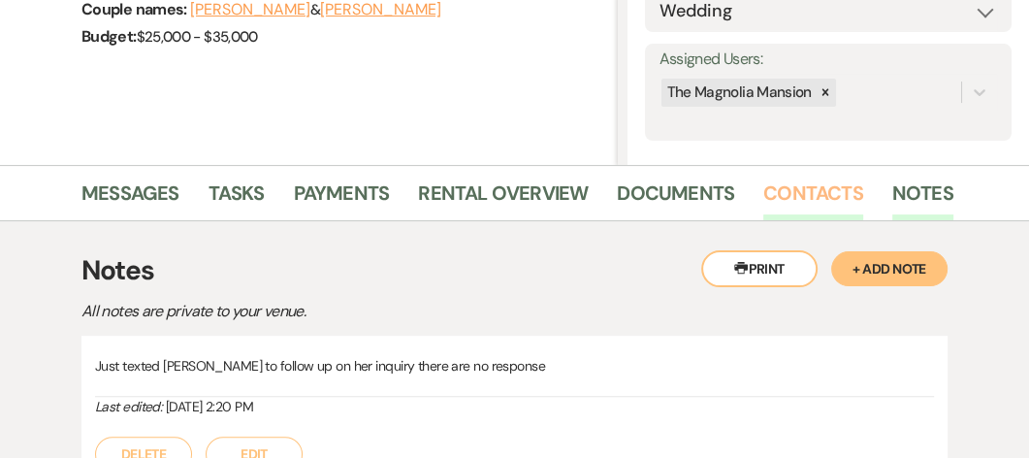
click at [815, 194] on link "Contacts" at bounding box center [813, 198] width 100 height 43
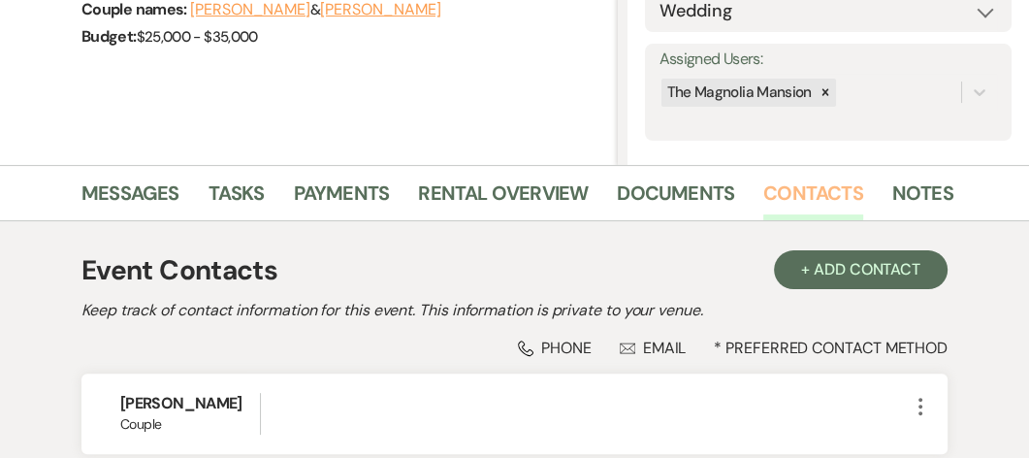
click at [815, 194] on link "Contacts" at bounding box center [813, 198] width 100 height 43
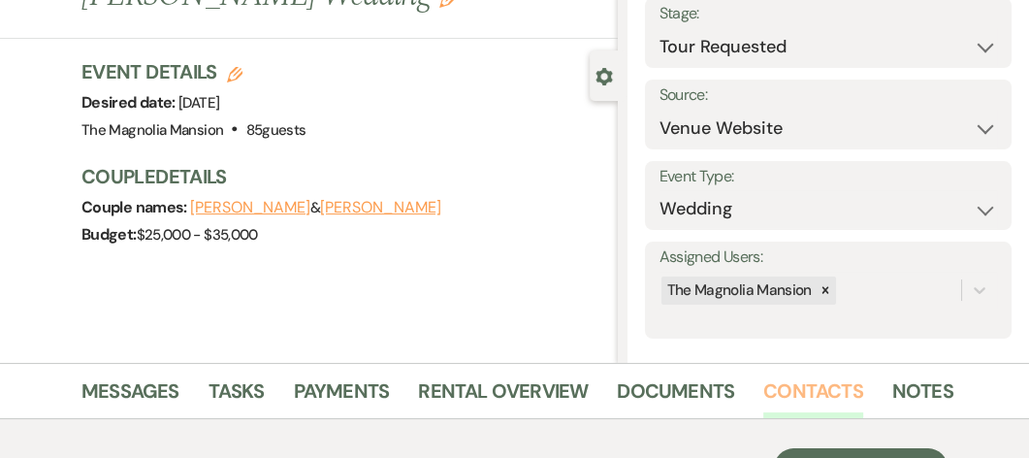
scroll to position [124, 0]
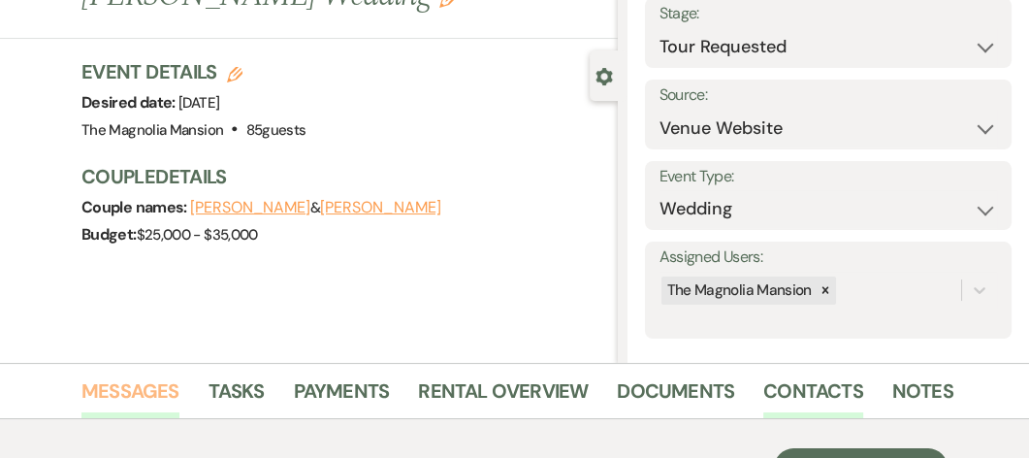
click at [144, 390] on link "Messages" at bounding box center [130, 396] width 98 height 43
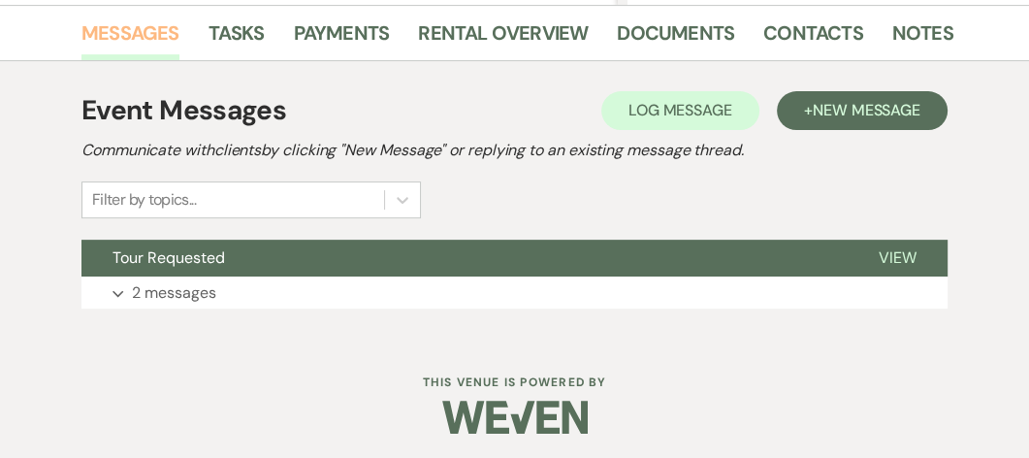
scroll to position [486, 0]
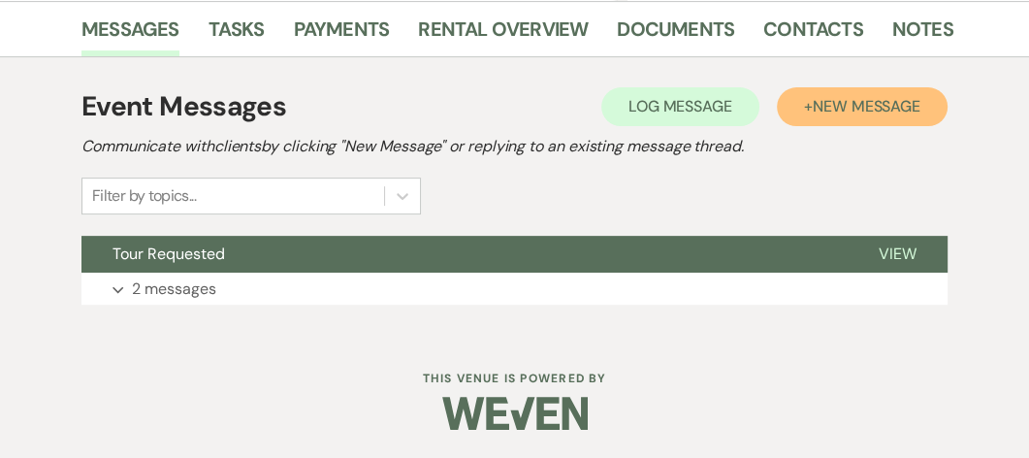
click at [866, 106] on span "New Message" at bounding box center [866, 106] width 108 height 20
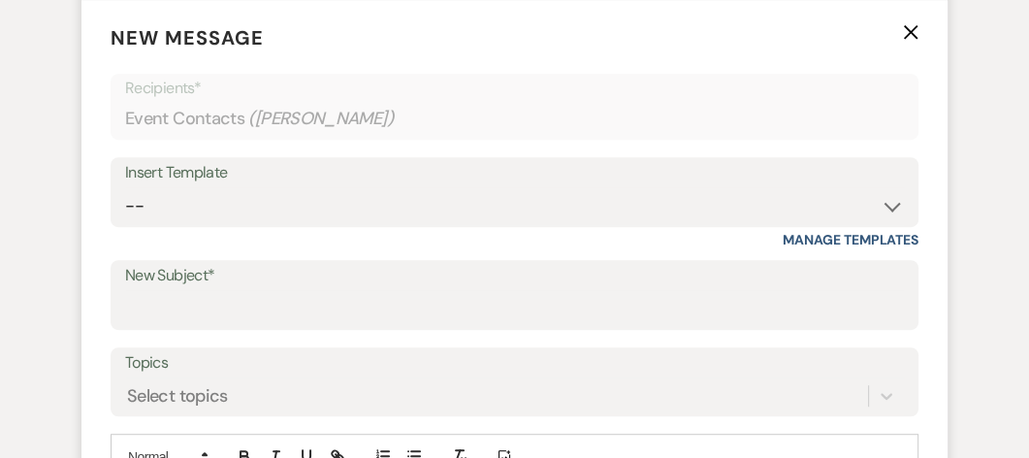
scroll to position [759, 0]
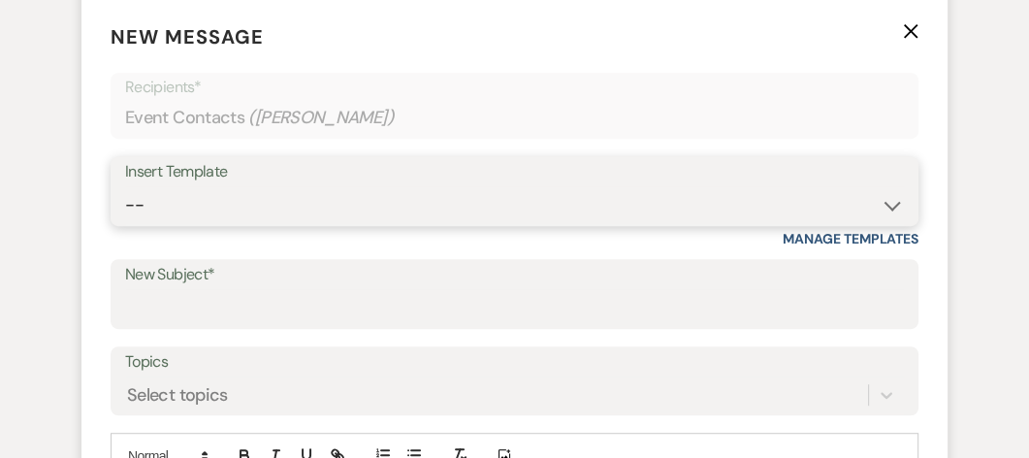
click at [341, 205] on select "-- Weven Planning Portal Introduction (Booked Events) Tour Request Response Con…" at bounding box center [514, 205] width 779 height 38
select select "5338"
click at [125, 186] on select "-- Weven Planning Portal Introduction (Booked Events) Tour Request Response Con…" at bounding box center [514, 205] width 779 height 38
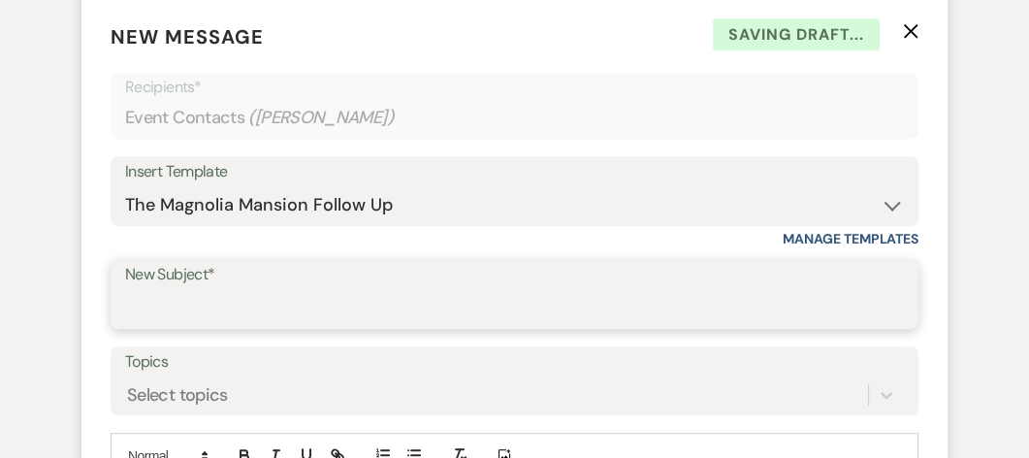
click at [212, 299] on input "New Subject*" at bounding box center [514, 308] width 779 height 38
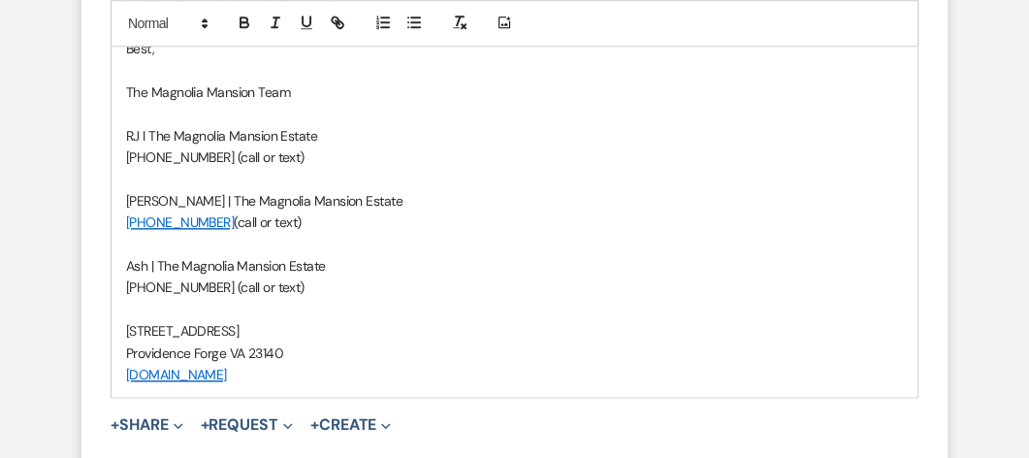
scroll to position [1450, 0]
type input "Booking your wedding"
click at [211, 221] on link "[PHONE_NUMBER]" at bounding box center [180, 222] width 108 height 17
click at [205, 221] on link "[PHONE_NUMBER]" at bounding box center [180, 222] width 108 height 17
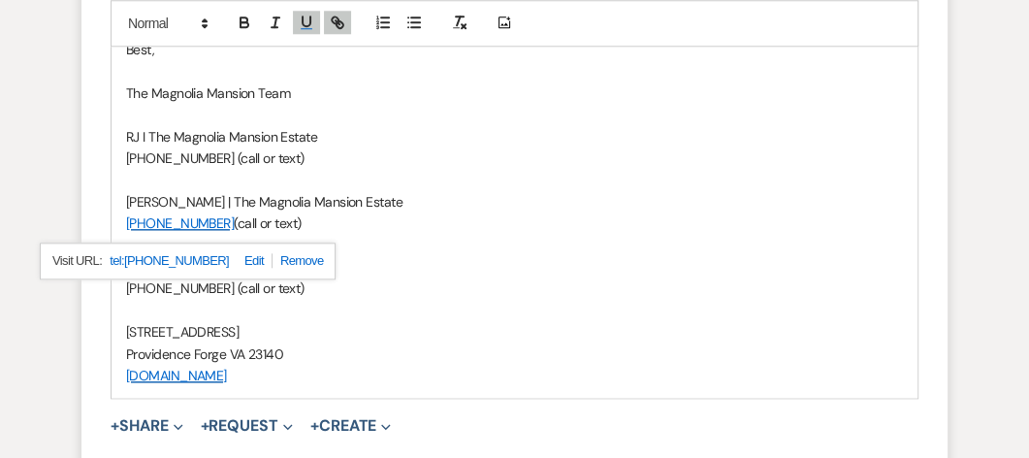
click at [234, 221] on span "(call or text)" at bounding box center [267, 222] width 67 height 17
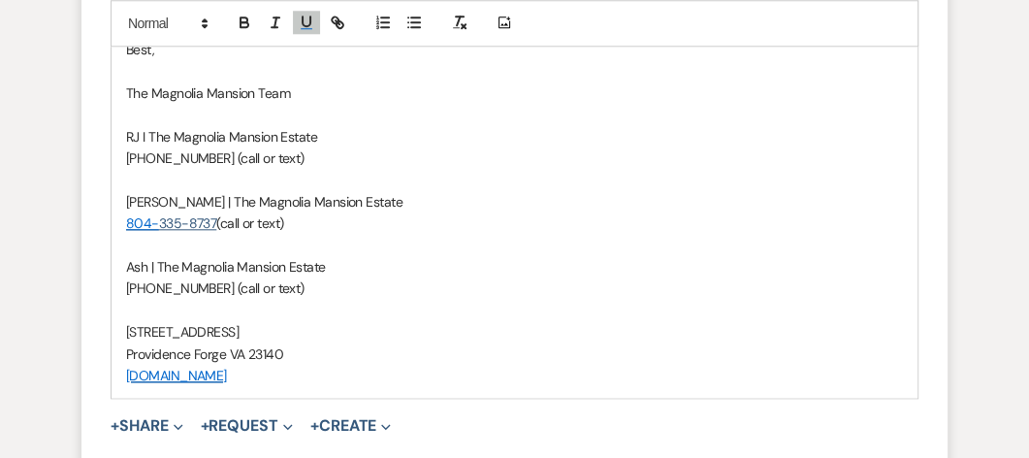
click at [186, 201] on span "[PERSON_NAME] | The Magnolia Mansion Estate" at bounding box center [264, 201] width 276 height 17
click at [127, 198] on span "Robi | The Magnolia Mansion Estate" at bounding box center [227, 201] width 203 height 17
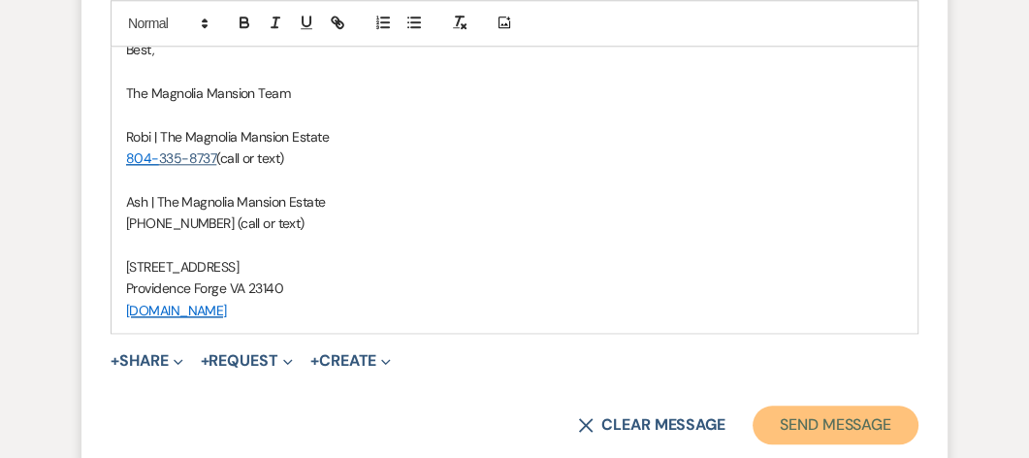
click at [815, 416] on button "Send Message" at bounding box center [835, 424] width 166 height 39
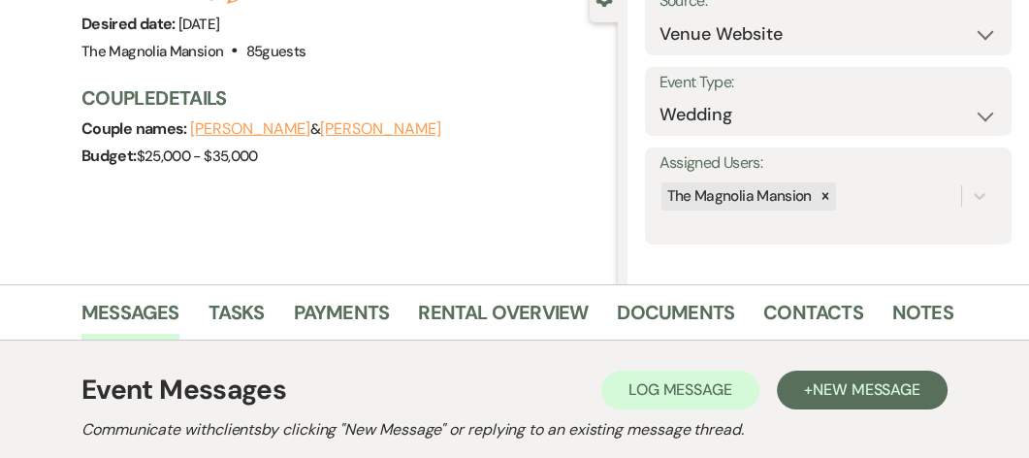
scroll to position [206, 0]
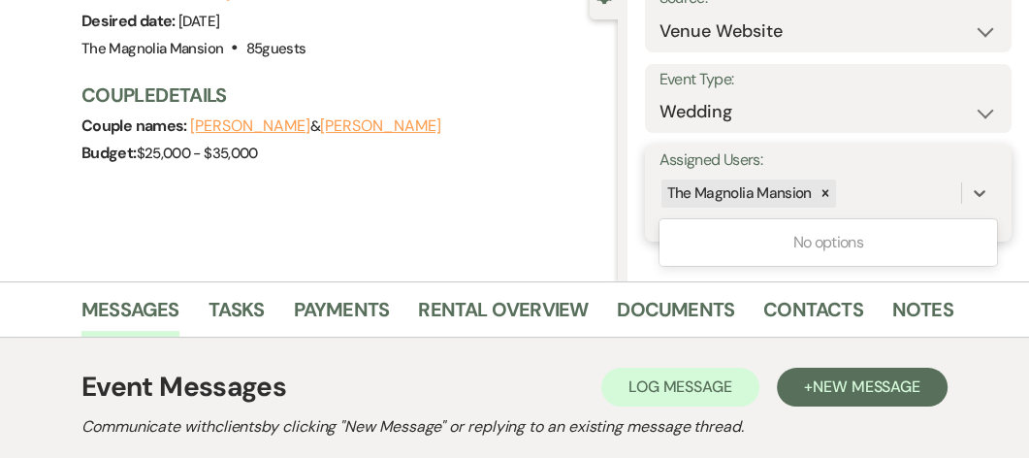
click at [727, 190] on div "The Magnolia Mansion" at bounding box center [737, 193] width 153 height 28
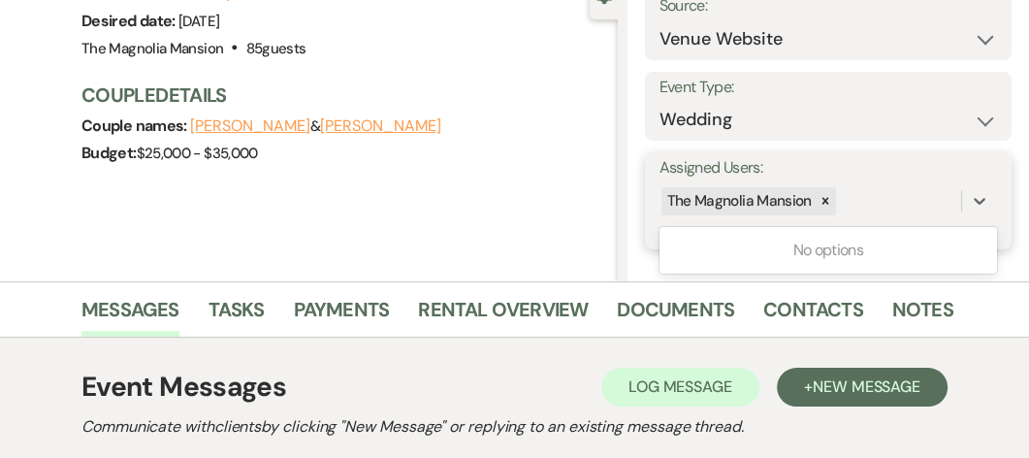
scroll to position [0, 0]
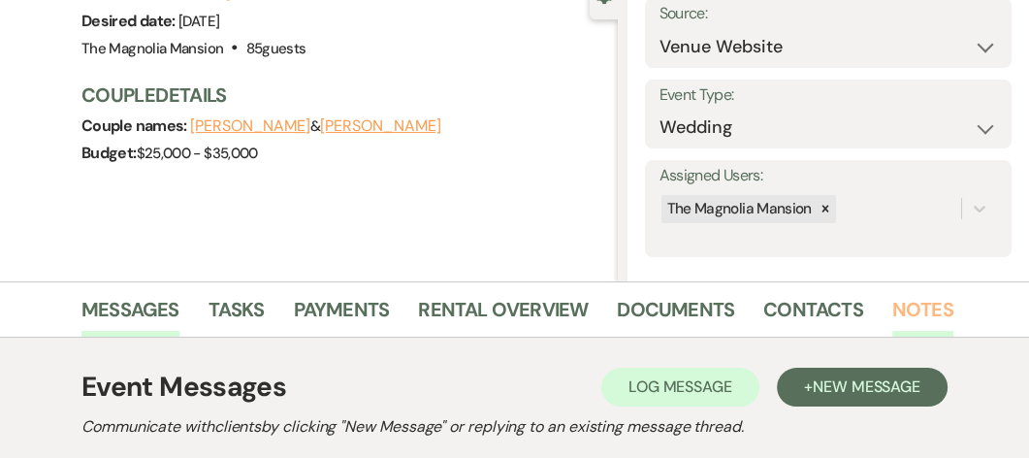
click at [924, 306] on link "Notes" at bounding box center [922, 315] width 61 height 43
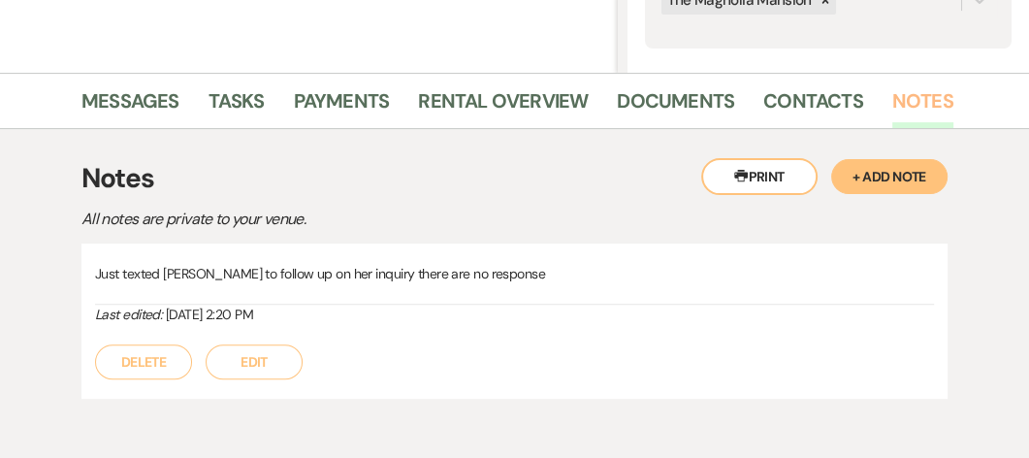
scroll to position [445, 0]
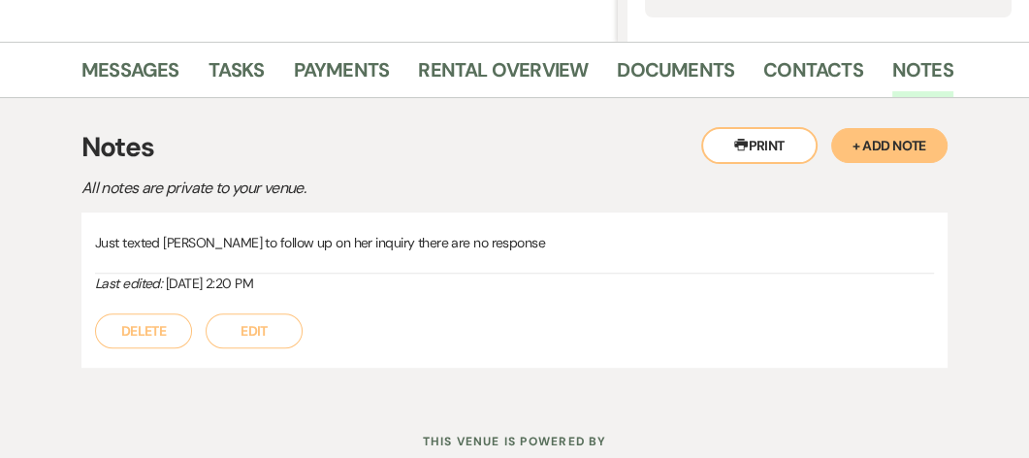
click at [907, 147] on button "+ Add Note" at bounding box center [889, 145] width 116 height 35
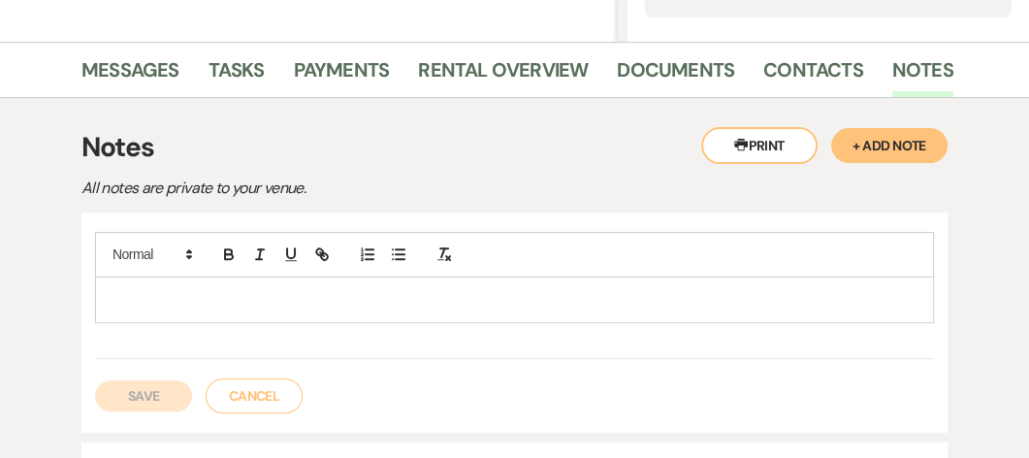
click at [140, 296] on p at bounding box center [515, 299] width 808 height 21
click at [874, 272] on div at bounding box center [514, 255] width 839 height 46
click at [538, 272] on div at bounding box center [514, 255] width 839 height 46
click at [679, 413] on div "h Save Cancel" at bounding box center [514, 322] width 866 height 220
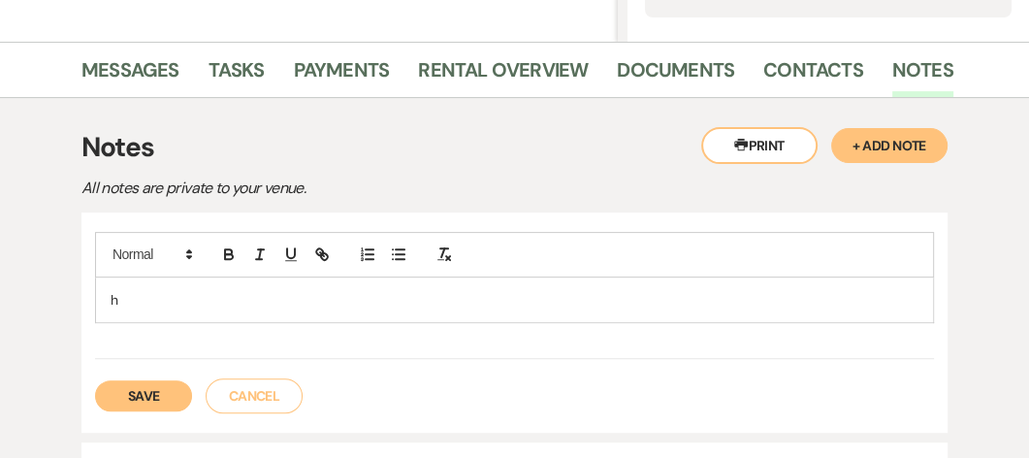
click at [838, 201] on div "Printer Print + Add Note Notes All notes are private to your venue. h Save Canc…" at bounding box center [514, 367] width 866 height 480
click at [146, 284] on div "h" at bounding box center [514, 299] width 837 height 45
click at [142, 302] on p at bounding box center [515, 299] width 808 height 21
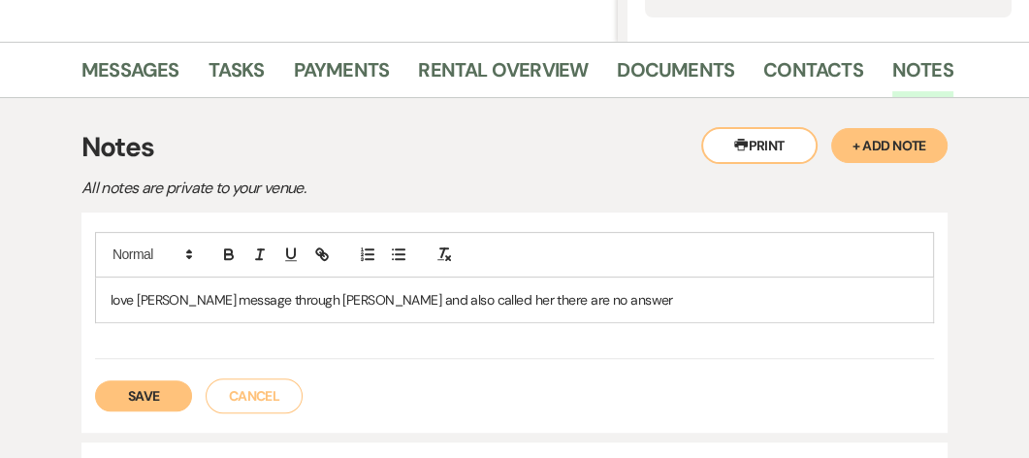
click at [339, 300] on p "love [PERSON_NAME] message through [PERSON_NAME] and also called her there are …" at bounding box center [515, 299] width 808 height 21
click at [130, 301] on p "love [PERSON_NAME] message through weven and also called her there are no answer" at bounding box center [515, 299] width 808 height 21
click at [159, 394] on button "Save" at bounding box center [143, 395] width 97 height 31
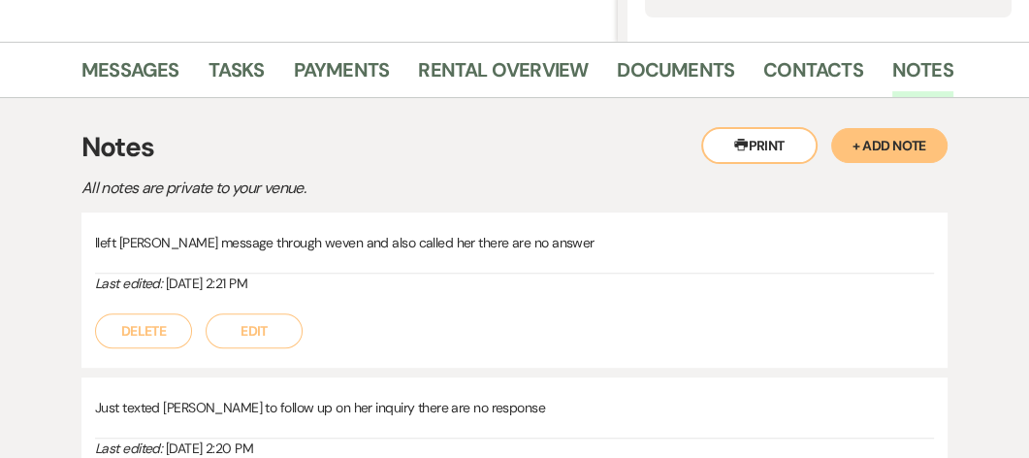
select select "2"
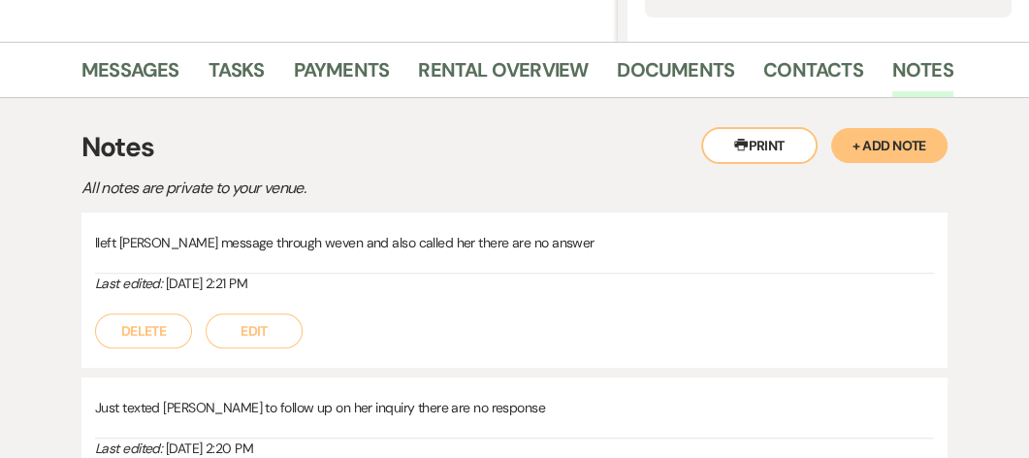
select select "2"
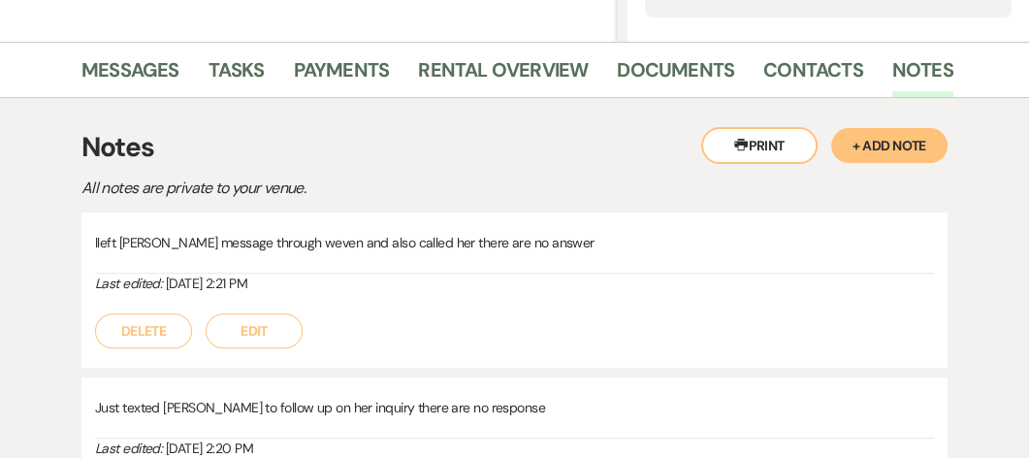
select select "2"
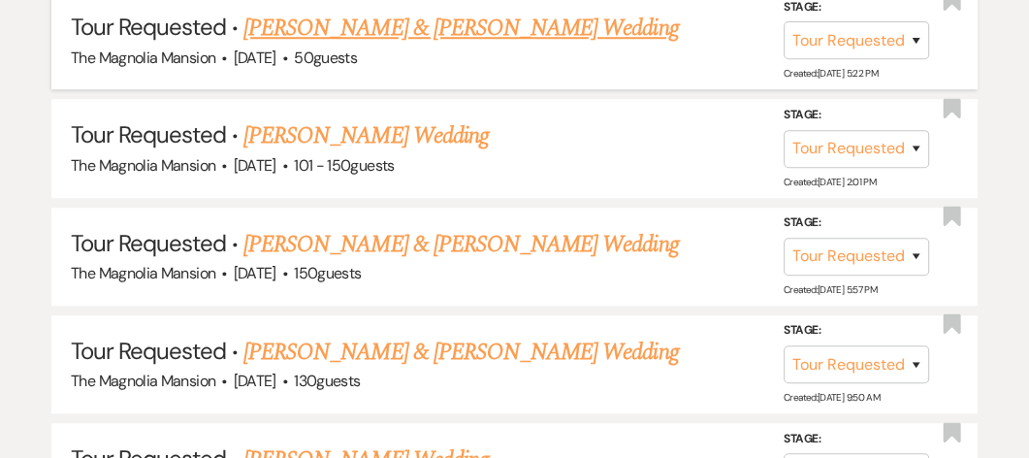
scroll to position [1079, 0]
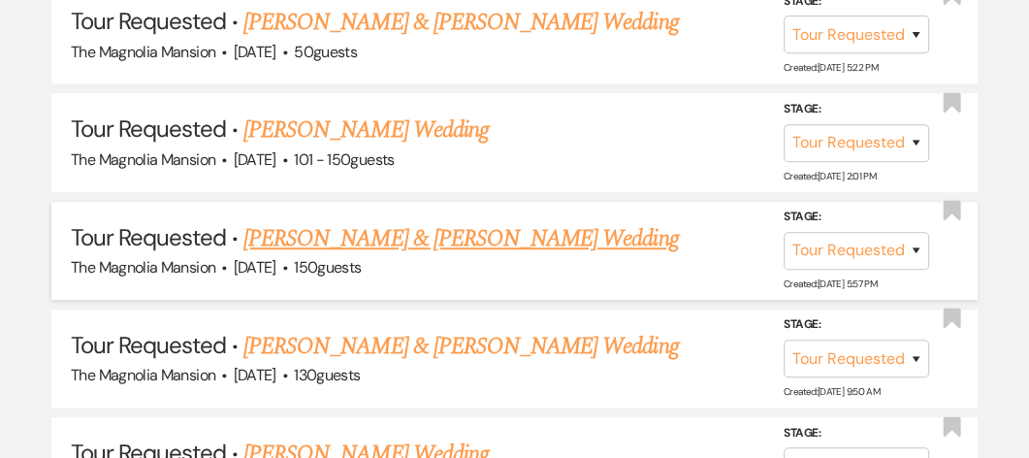
click at [309, 253] on link "[PERSON_NAME] & [PERSON_NAME] Wedding" at bounding box center [460, 238] width 434 height 35
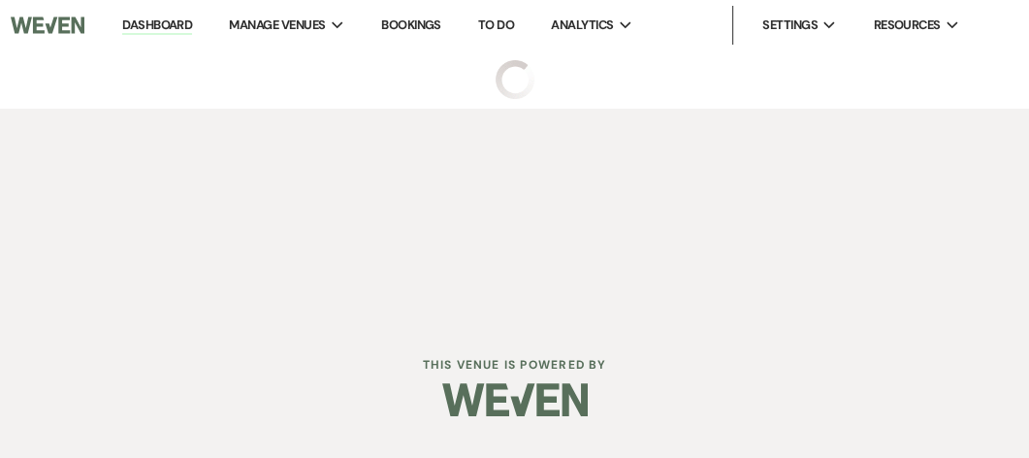
select select "2"
select select "5"
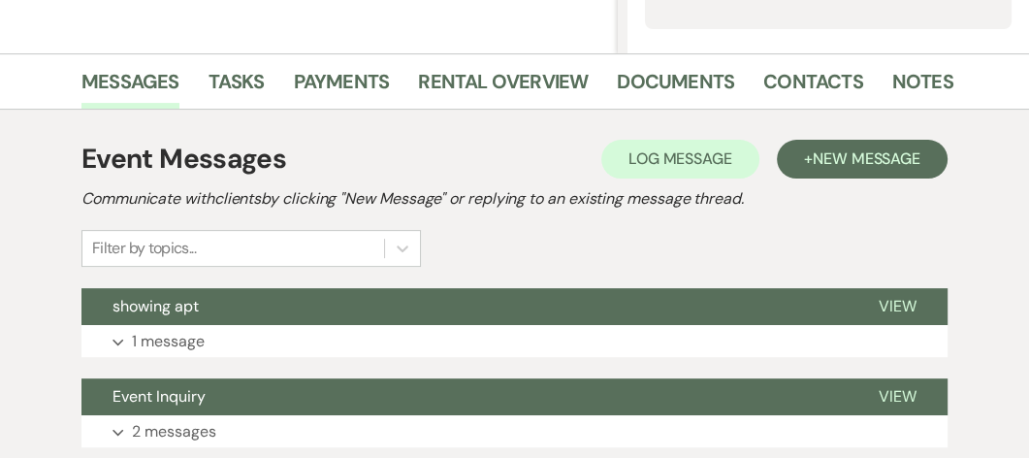
scroll to position [461, 0]
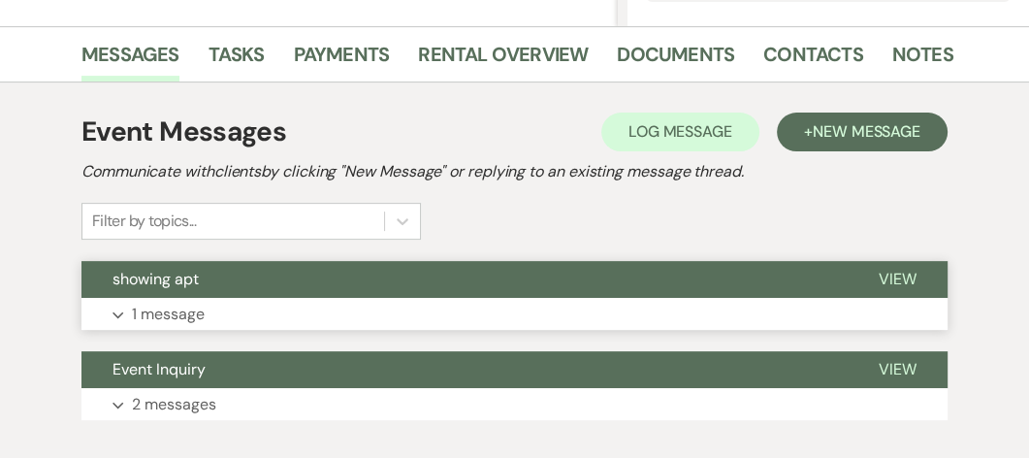
click at [172, 310] on p "1 message" at bounding box center [168, 314] width 73 height 25
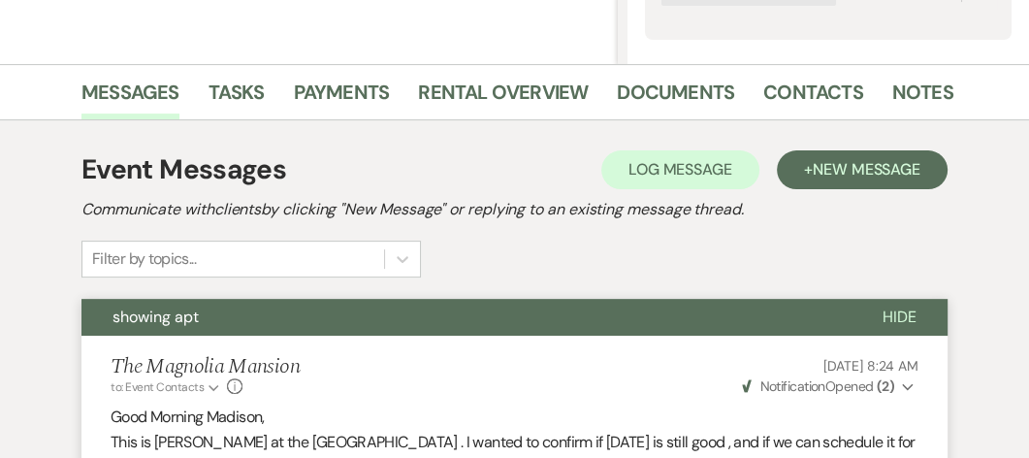
scroll to position [423, 0]
click at [801, 103] on link "Contacts" at bounding box center [813, 98] width 100 height 43
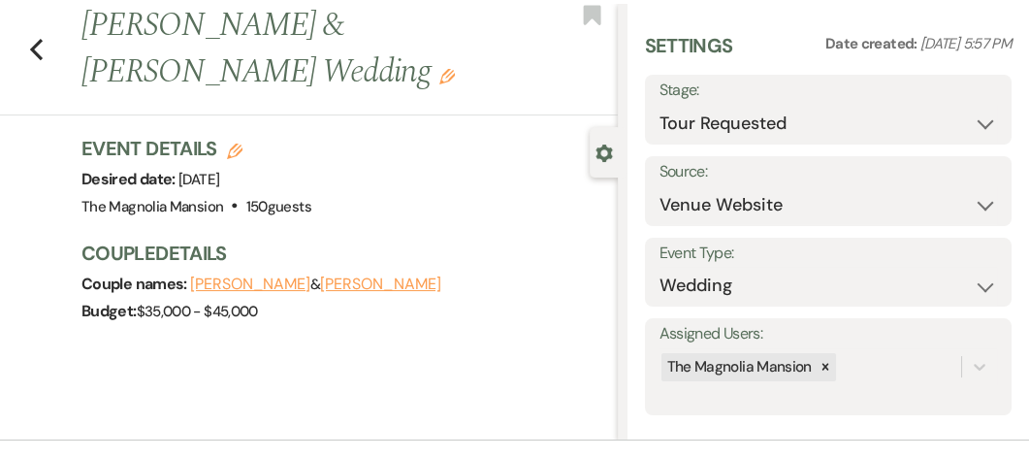
scroll to position [49, 0]
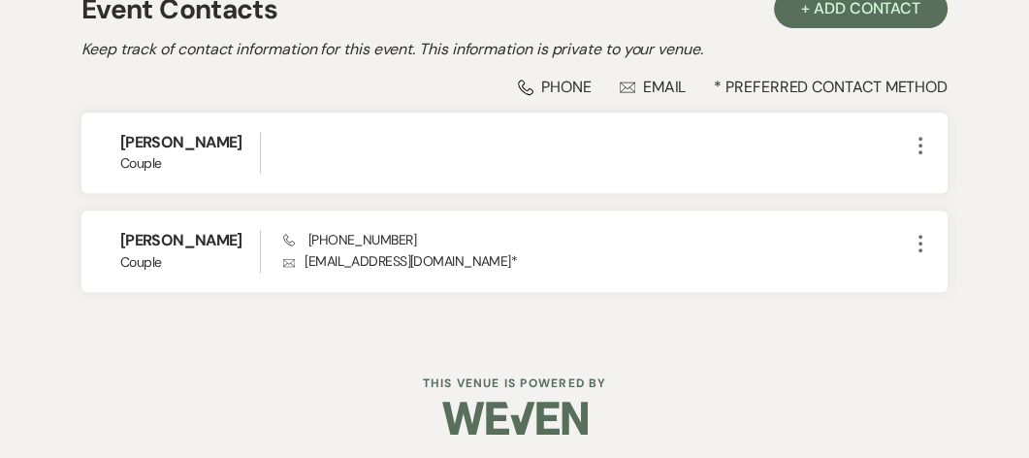
click at [437, 322] on div "Event Contacts + Add Contact Keep track of contact information for this event. …" at bounding box center [514, 149] width 994 height 378
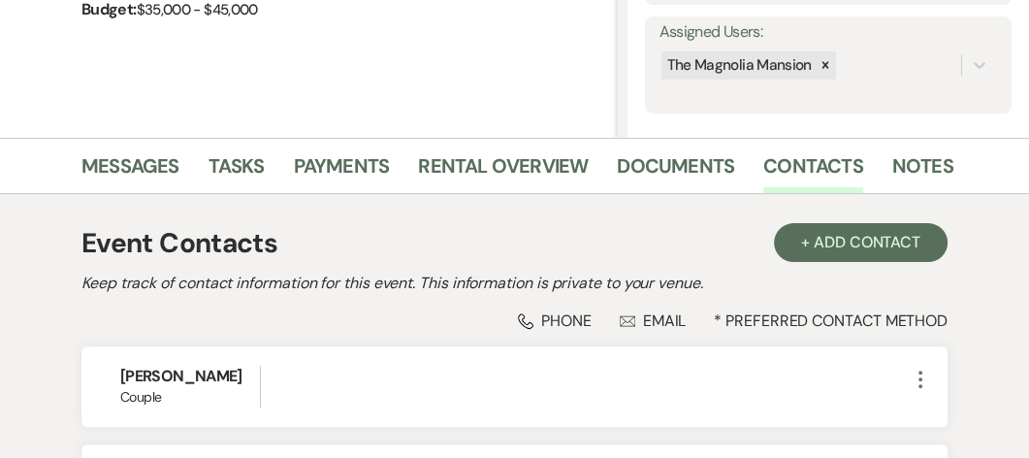
scroll to position [349, 0]
click at [150, 169] on link "Messages" at bounding box center [130, 171] width 98 height 43
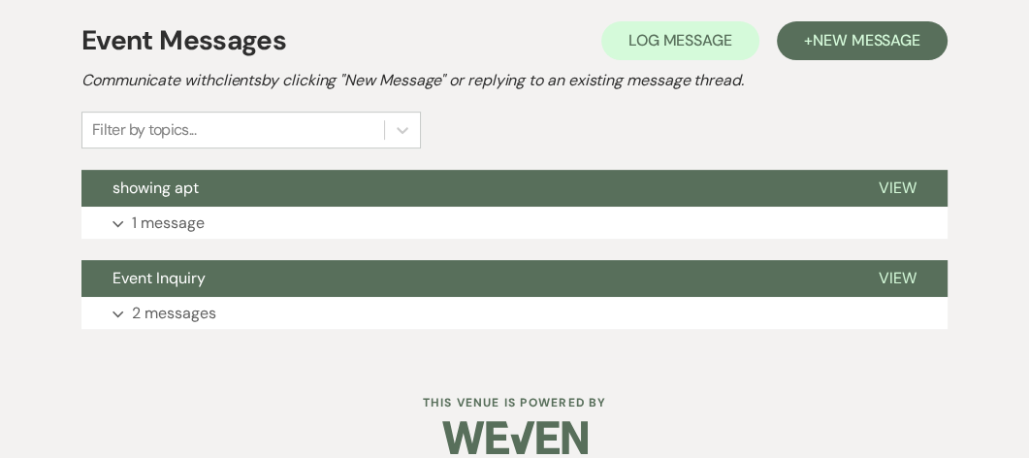
scroll to position [554, 0]
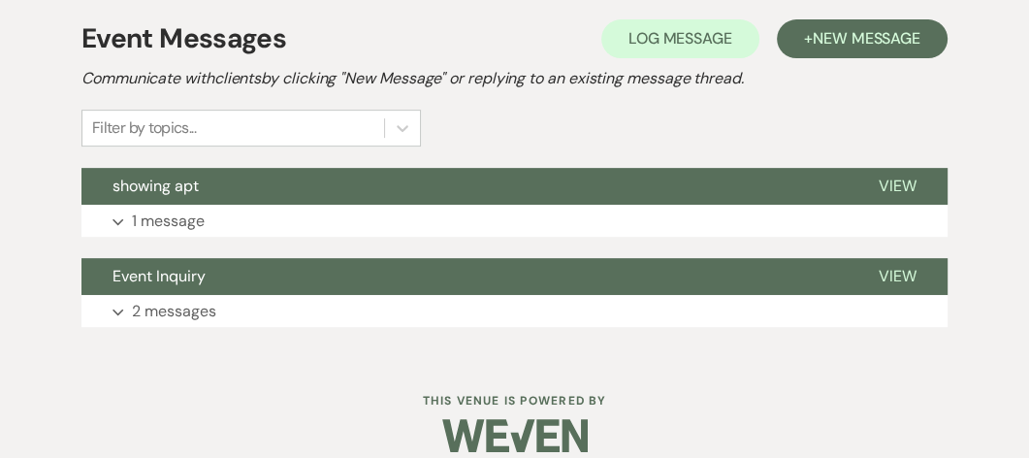
click at [167, 236] on div "Event Messages Log Log Message + New Message Communicate with clients by clicki…" at bounding box center [514, 173] width 866 height 328
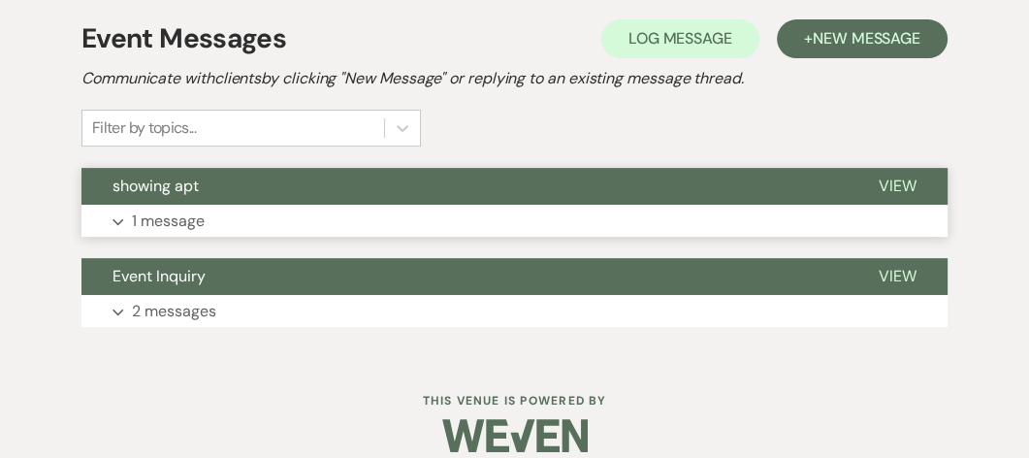
click at [167, 214] on p "1 message" at bounding box center [168, 220] width 73 height 25
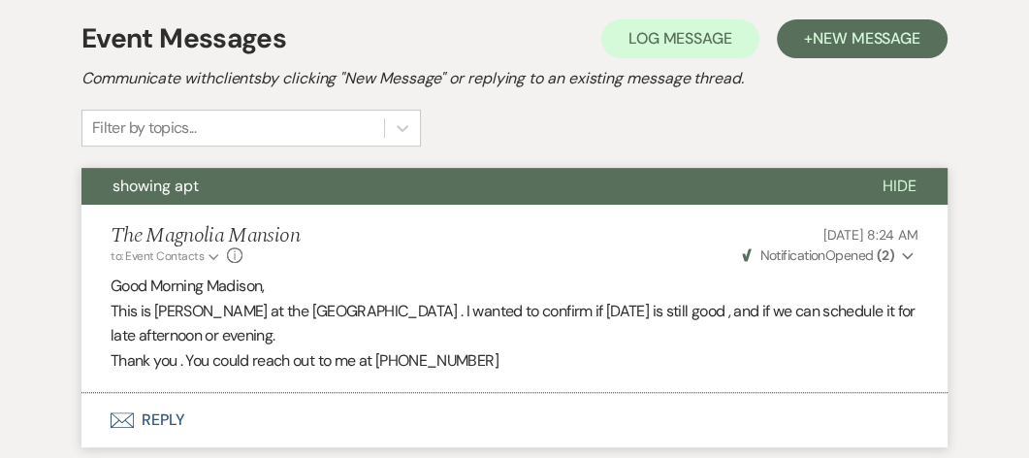
click at [169, 422] on button "Envelope Reply" at bounding box center [514, 420] width 866 height 54
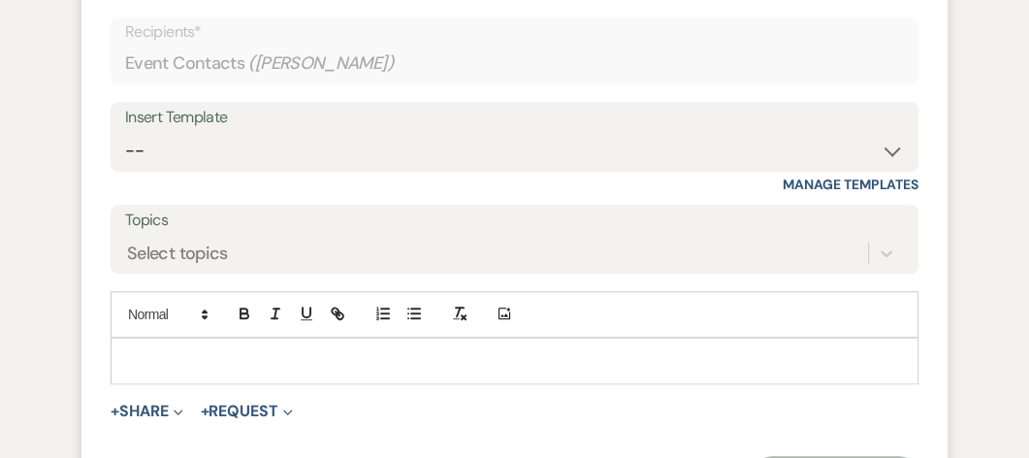
scroll to position [1003, 0]
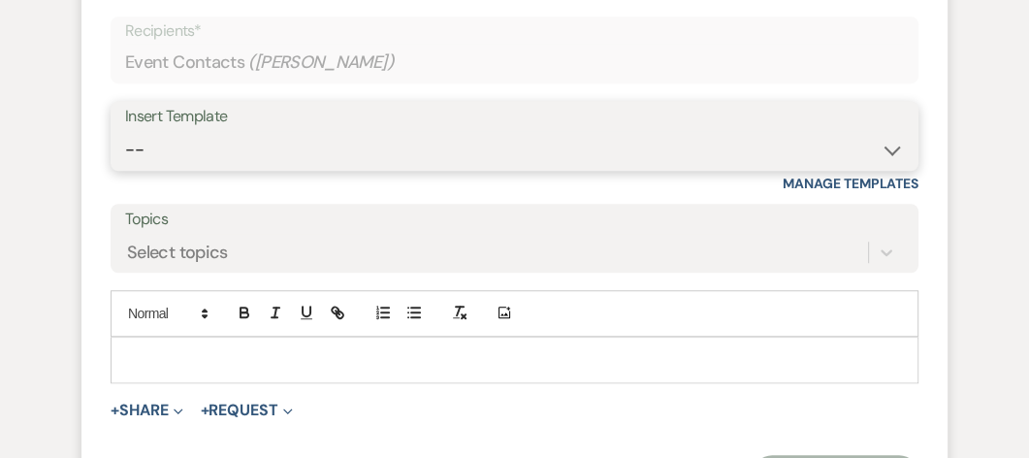
click at [239, 143] on select "-- Weven Planning Portal Introduction (Booked Events) Tour Request Response Con…" at bounding box center [514, 150] width 779 height 38
select select "5338"
click at [125, 131] on select "-- Weven Planning Portal Introduction (Booked Events) Tour Request Response Con…" at bounding box center [514, 150] width 779 height 38
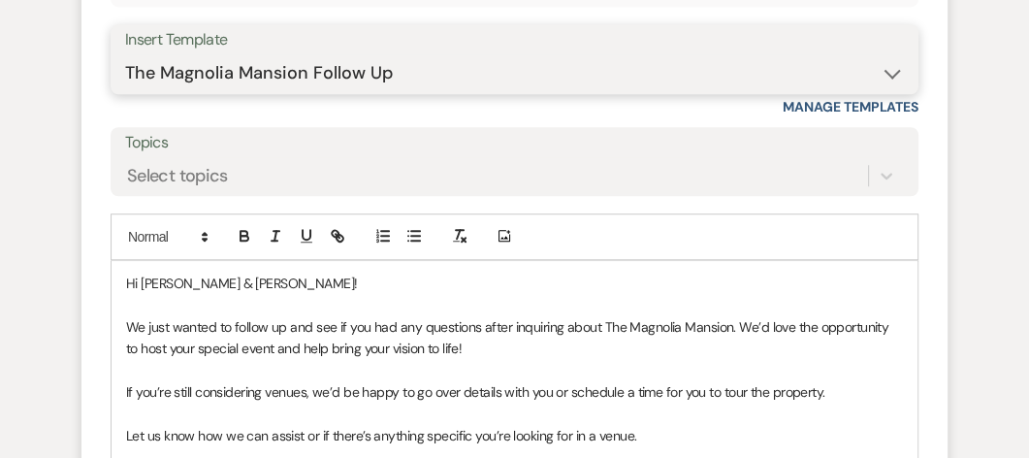
scroll to position [1079, 0]
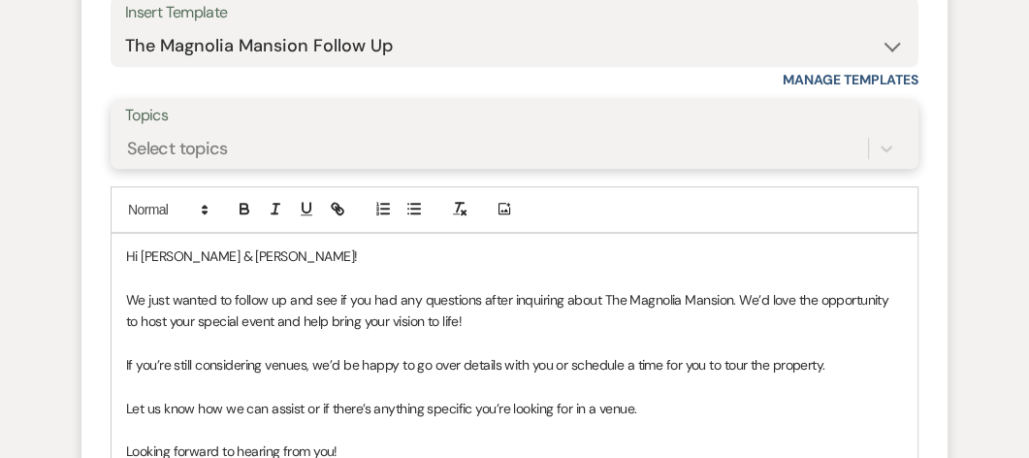
click at [209, 167] on div "Select topics" at bounding box center [514, 148] width 779 height 37
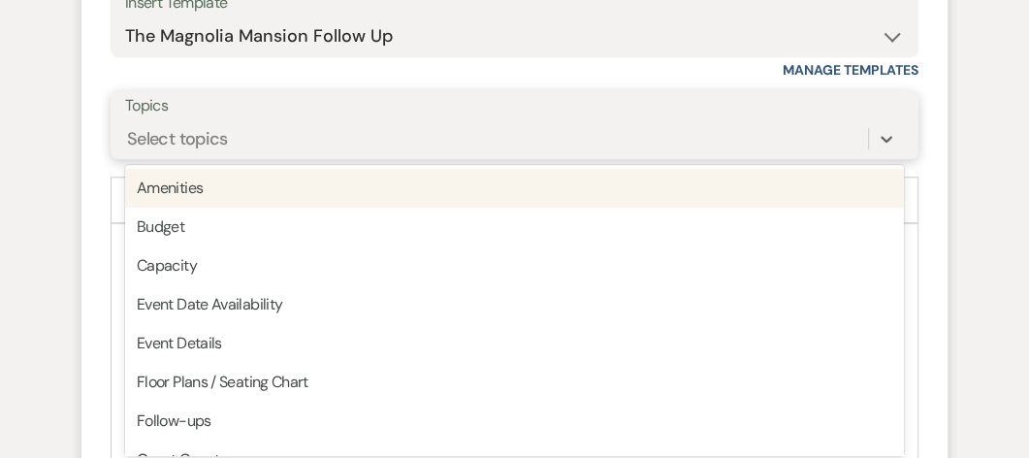
scroll to position [1121, 0]
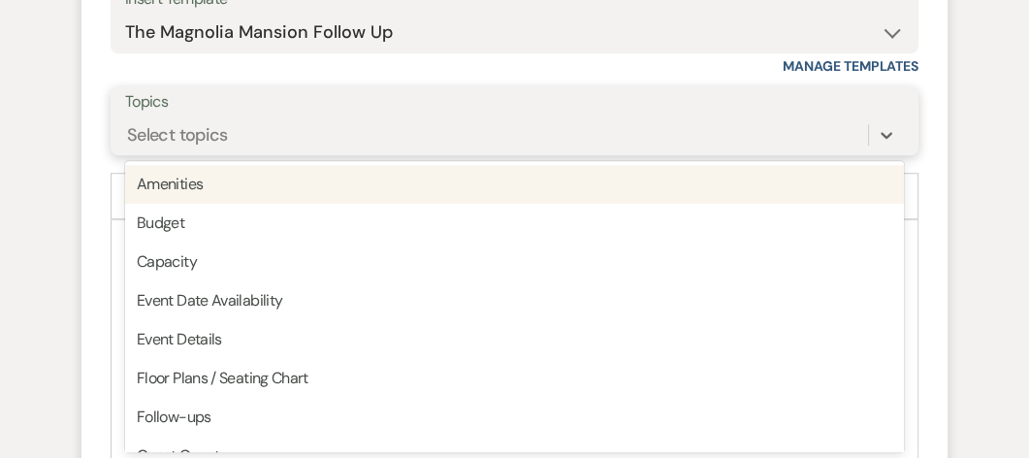
click at [208, 141] on div "Select topics" at bounding box center [177, 134] width 101 height 26
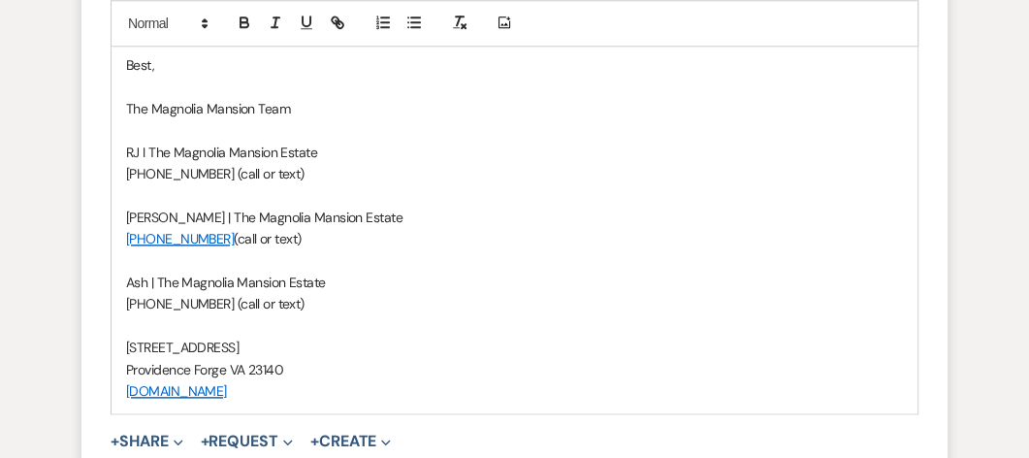
scroll to position [1538, 0]
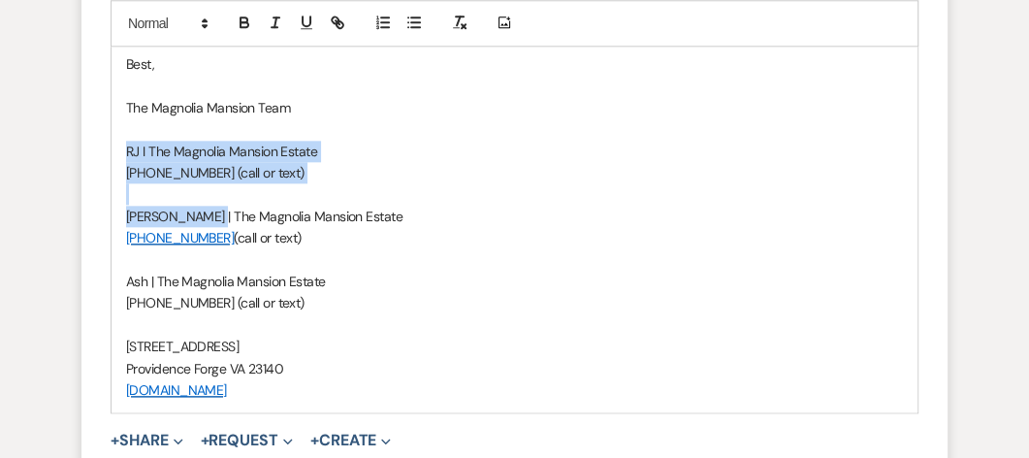
drag, startPoint x: 125, startPoint y: 147, endPoint x: 198, endPoint y: 215, distance: 99.5
click at [198, 215] on div "Hi [PERSON_NAME] & [PERSON_NAME]! We just wanted to follow up and see if you ha…" at bounding box center [514, 108] width 806 height 610
